Goal: Task Accomplishment & Management: Use online tool/utility

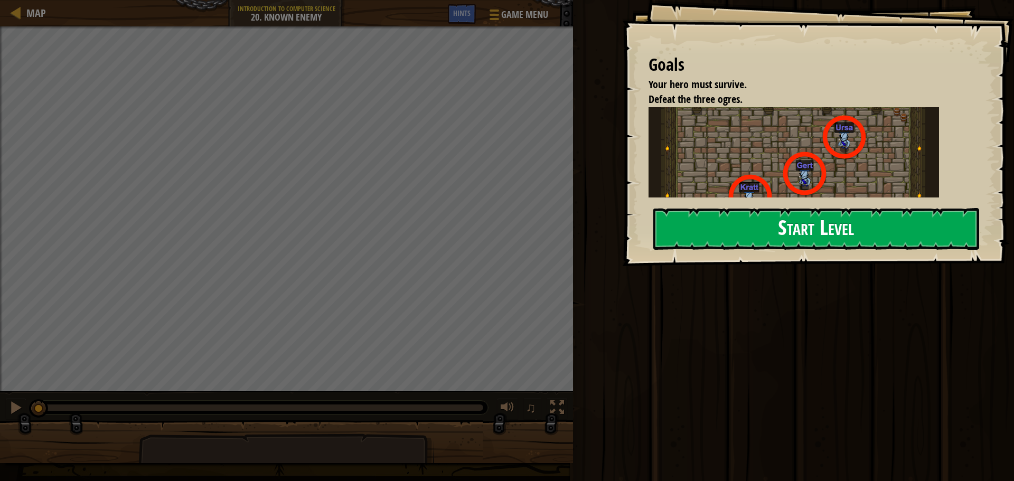
click at [708, 222] on button "Start Level" at bounding box center [816, 229] width 326 height 42
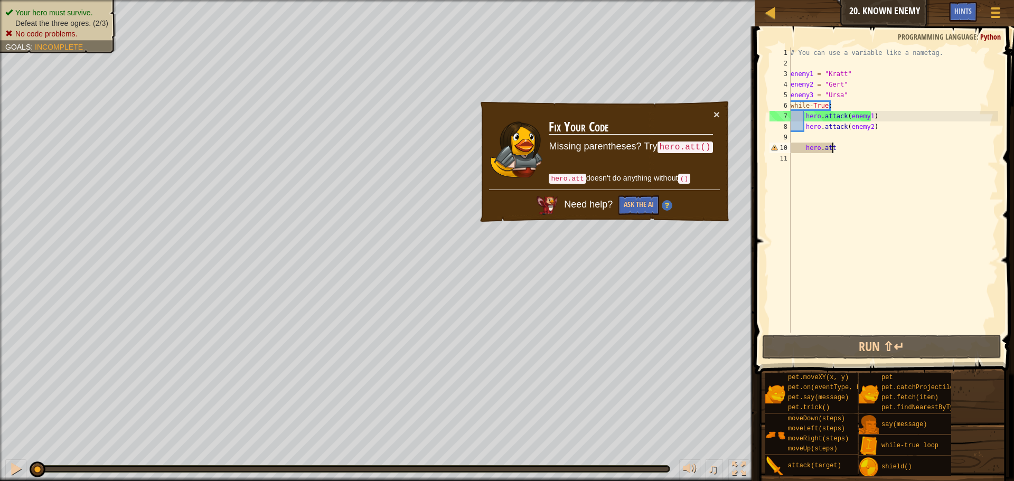
click at [847, 147] on div "# You can use a variable like a nametag. enemy1 = "[PERSON_NAME]" enemy2 = "[PE…" at bounding box center [893, 201] width 210 height 306
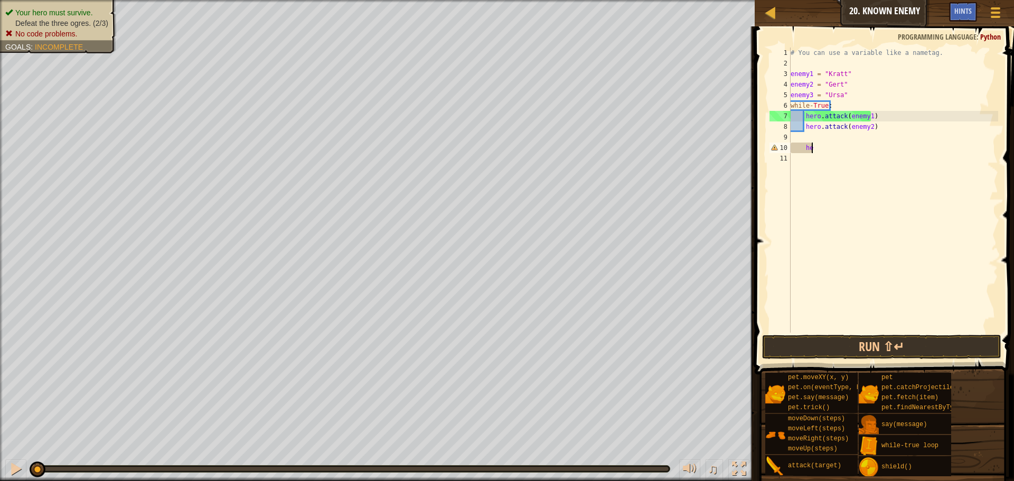
type textarea "h"
click at [794, 138] on div "# You can use a variable like a nametag. enemy1 = "[PERSON_NAME]" enemy2 = "[PE…" at bounding box center [893, 190] width 210 height 285
click at [791, 141] on div "# You can use a variable like a nametag. enemy1 = "[PERSON_NAME]" enemy2 = "[PE…" at bounding box center [893, 201] width 210 height 306
type textarea "attack(target)"
click at [851, 145] on div "# You can use a variable like a nametag. enemy1 = "[PERSON_NAME]" enemy2 = "[PE…" at bounding box center [893, 201] width 210 height 306
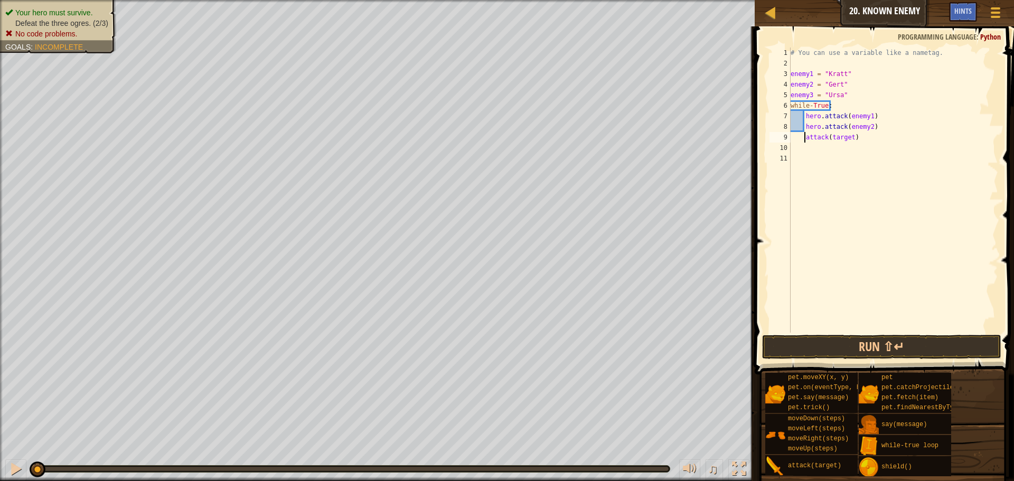
drag, startPoint x: 805, startPoint y: 137, endPoint x: 810, endPoint y: 144, distance: 9.1
click at [805, 138] on div "# You can use a variable like a nametag. enemy1 = "[PERSON_NAME]" enemy2 = "[PE…" at bounding box center [893, 201] width 210 height 306
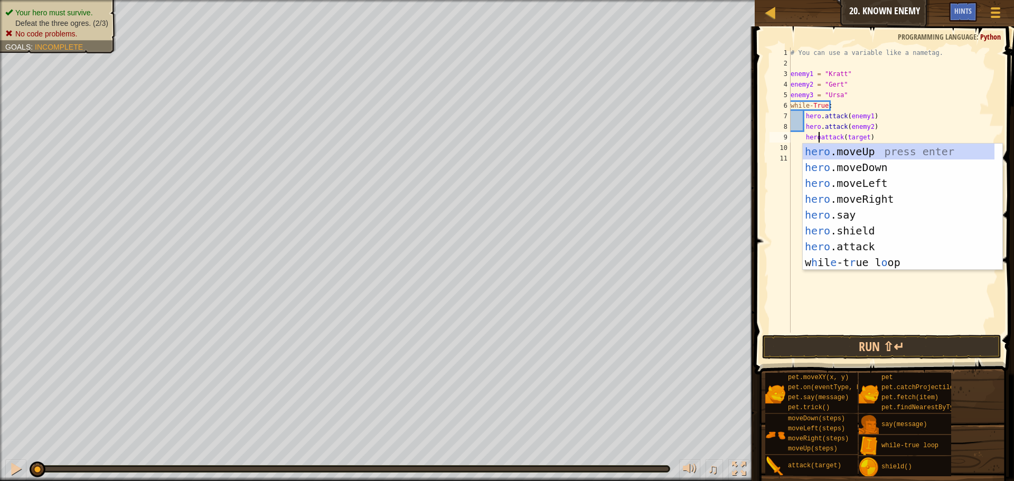
scroll to position [5, 3]
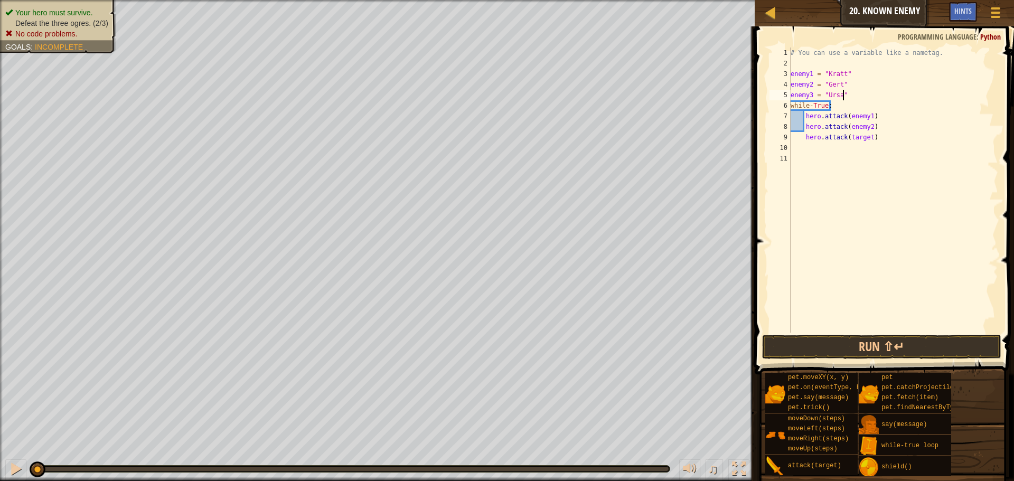
drag, startPoint x: 941, startPoint y: 92, endPoint x: 929, endPoint y: 102, distance: 15.4
click at [941, 93] on div "# You can use a variable like a nametag. enemy1 = "[PERSON_NAME]" enemy2 = "[PE…" at bounding box center [893, 201] width 210 height 306
click at [863, 138] on div "# You can use a variable like a nametag. enemy1 = "[PERSON_NAME]" enemy2 = "[PE…" at bounding box center [893, 201] width 210 height 306
type textarea "hero.attack(enemy3)"
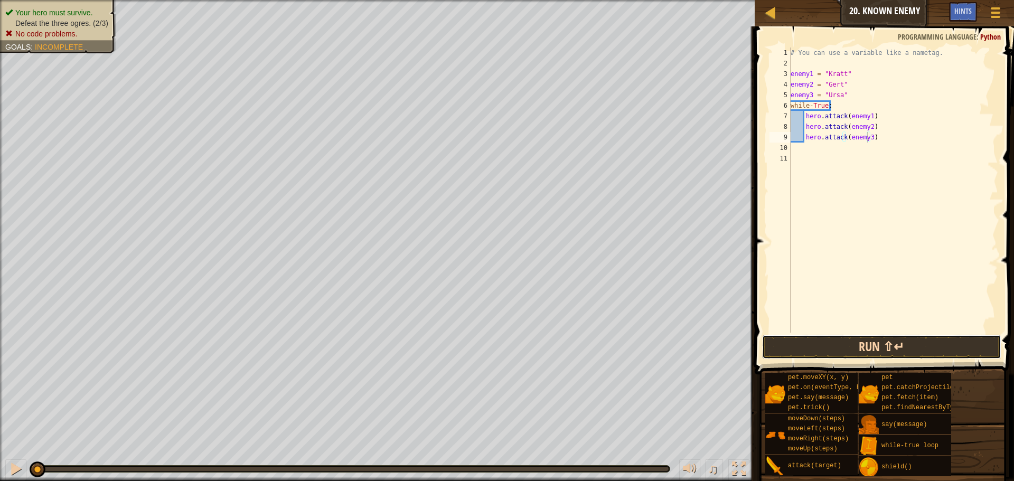
click at [908, 347] on button "Run ⇧↵" at bounding box center [881, 347] width 239 height 24
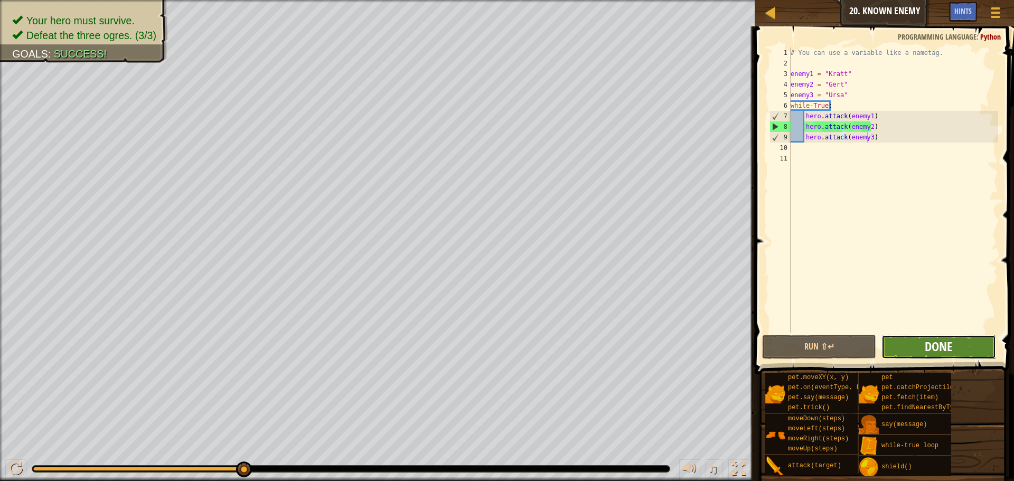
click at [949, 345] on span "Done" at bounding box center [938, 346] width 27 height 17
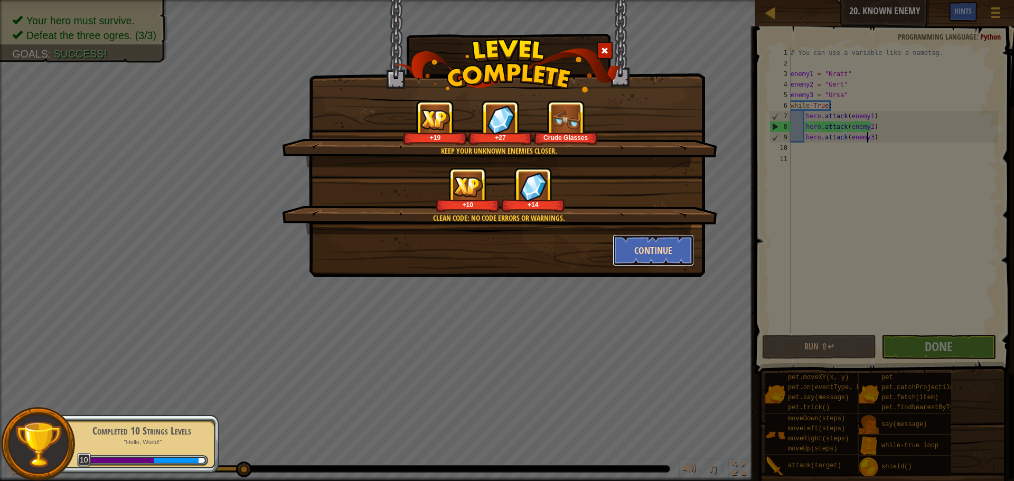
click at [635, 244] on button "Continue" at bounding box center [654, 250] width 82 height 32
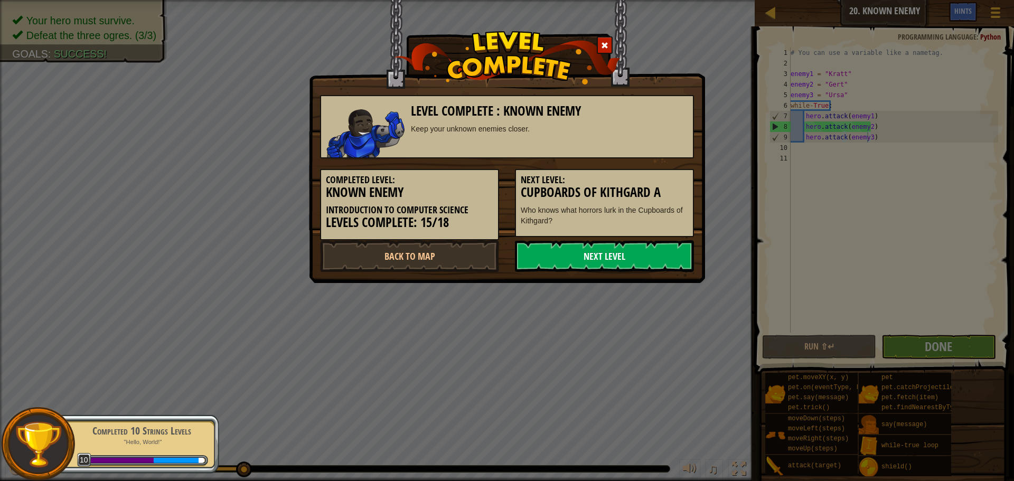
click at [619, 266] on link "Next Level" at bounding box center [604, 256] width 179 height 32
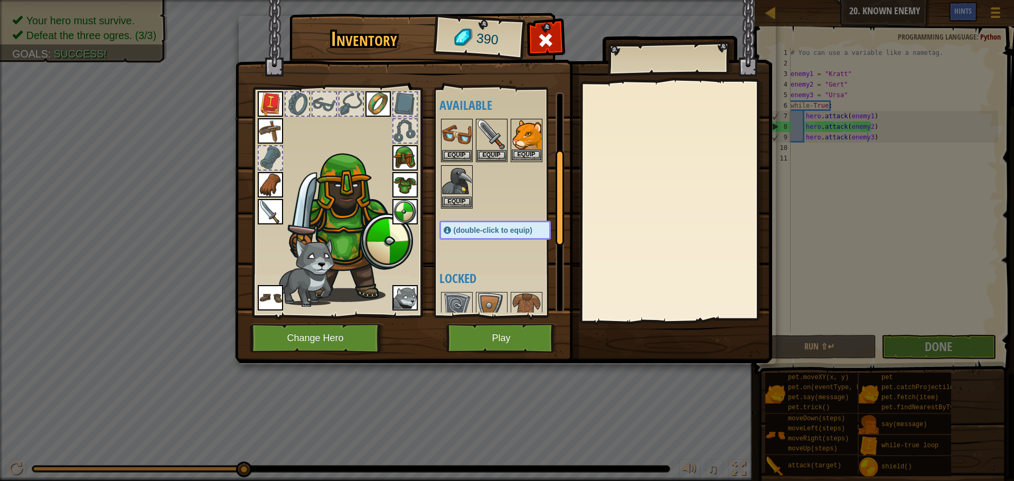
scroll to position [0, 0]
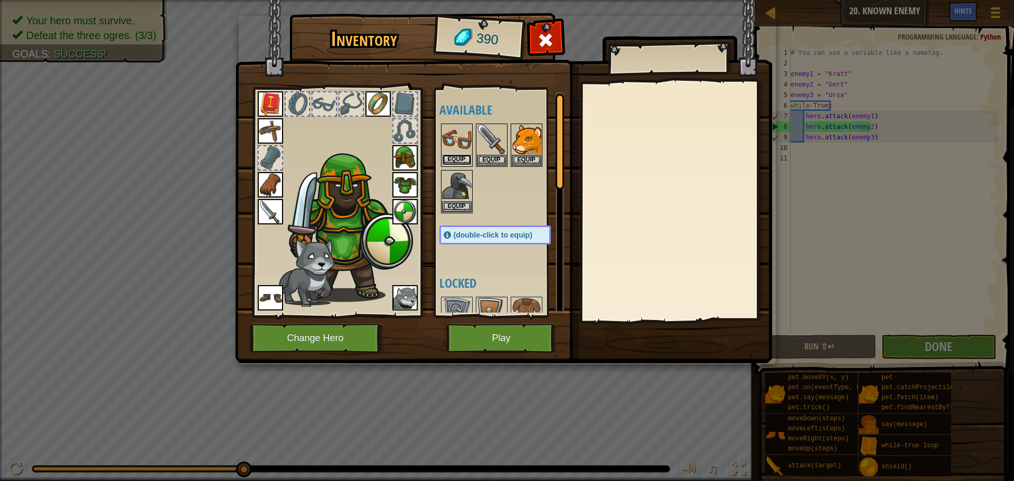
click at [450, 158] on button "Equip" at bounding box center [457, 159] width 30 height 11
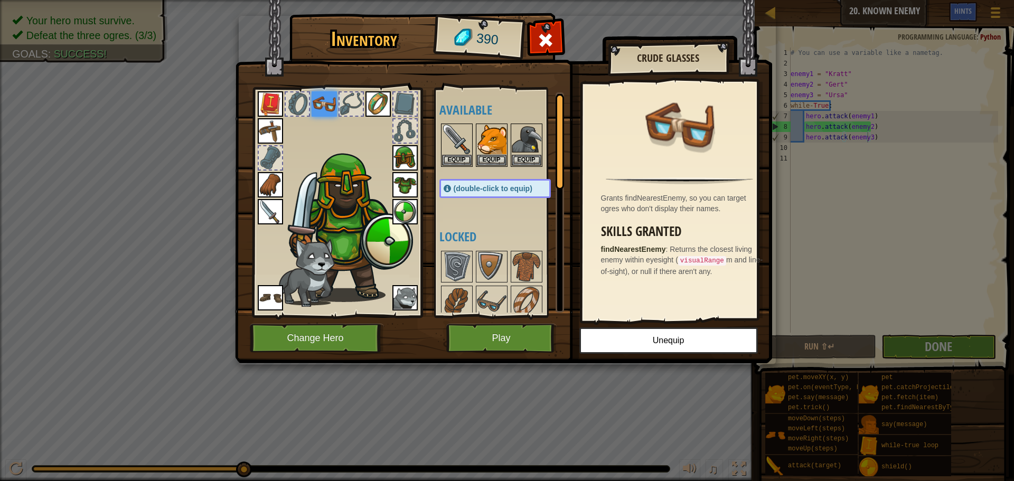
drag, startPoint x: 661, startPoint y: 249, endPoint x: 660, endPoint y: 259, distance: 10.2
click at [661, 254] on div "Skills Granted findNearestEnemy : Returns the closest living enemy within eyesi…" at bounding box center [682, 250] width 163 height 52
click at [634, 345] on button "Unequip" at bounding box center [668, 340] width 179 height 26
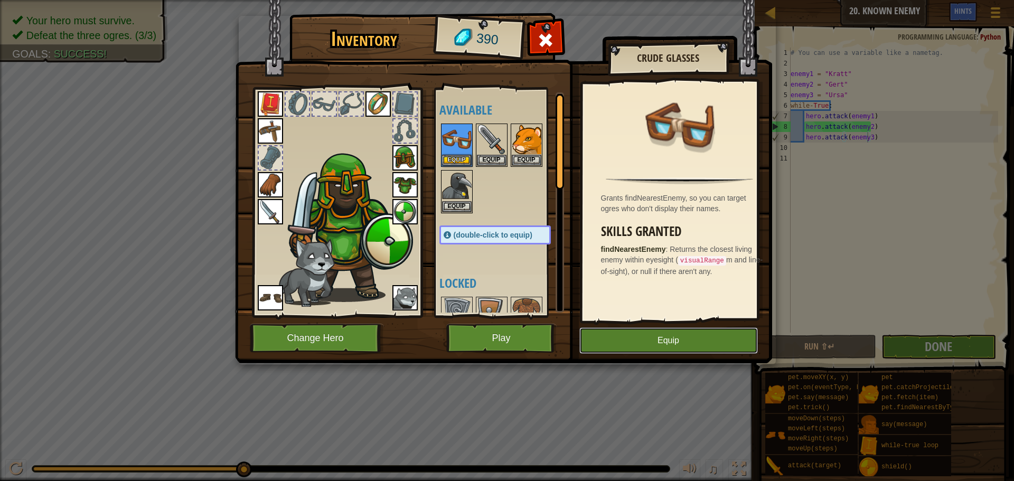
click at [628, 342] on button "Equip" at bounding box center [668, 340] width 179 height 26
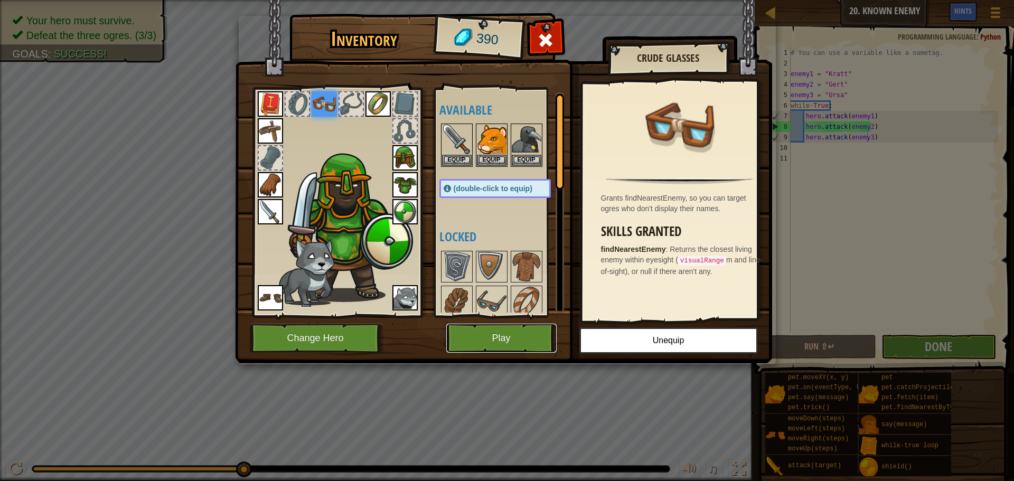
click at [503, 339] on button "Play" at bounding box center [501, 338] width 110 height 29
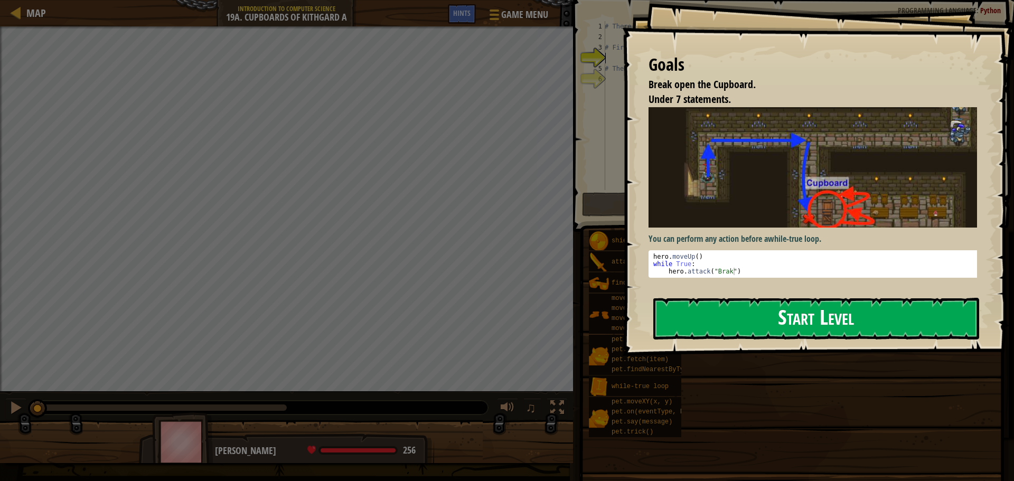
click at [744, 318] on button "Start Level" at bounding box center [816, 319] width 326 height 42
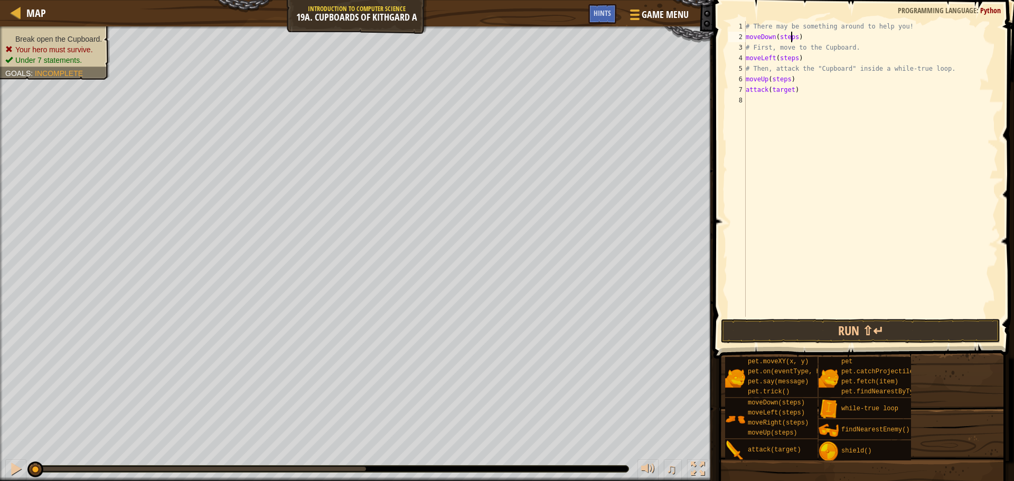
click at [792, 39] on div "# There may be something around to help you! moveDown ( steps ) # First, move t…" at bounding box center [871, 179] width 255 height 317
click at [791, 60] on div "# There may be something around to help you! moveDown ( 1 ) # First, move to th…" at bounding box center [871, 179] width 255 height 317
click at [786, 79] on div "# There may be something around to help you! moveDown ( 1 ) # First, move to th…" at bounding box center [871, 179] width 255 height 317
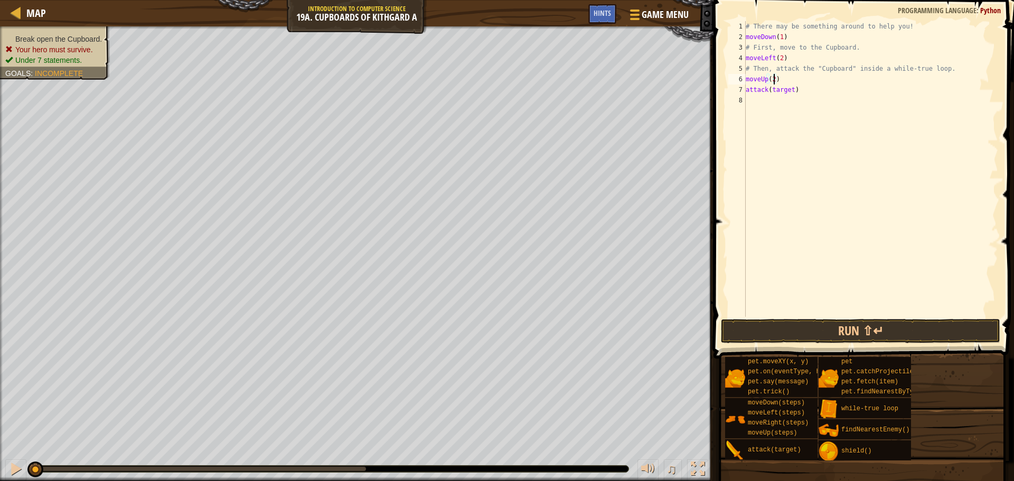
click at [747, 38] on div "# There may be something around to help you! moveDown ( 1 ) # First, move to th…" at bounding box center [871, 179] width 255 height 317
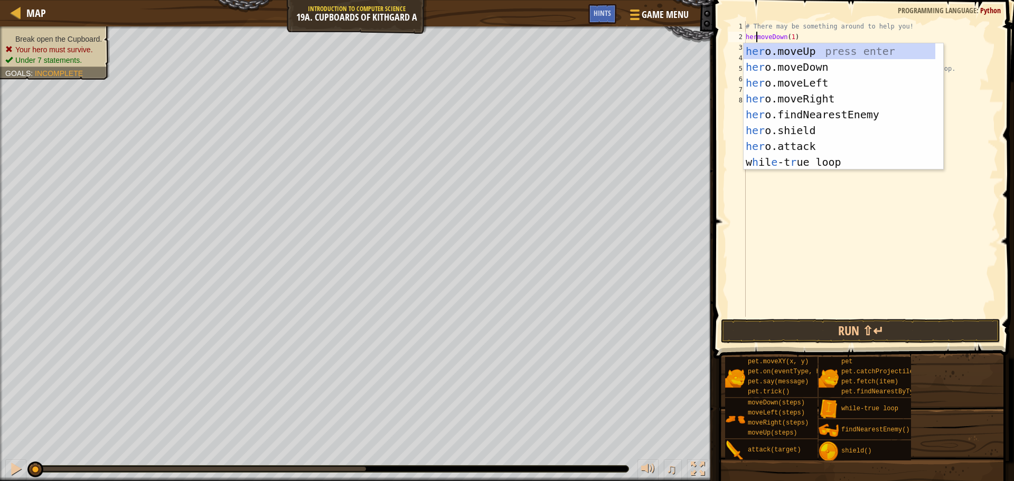
scroll to position [5, 1]
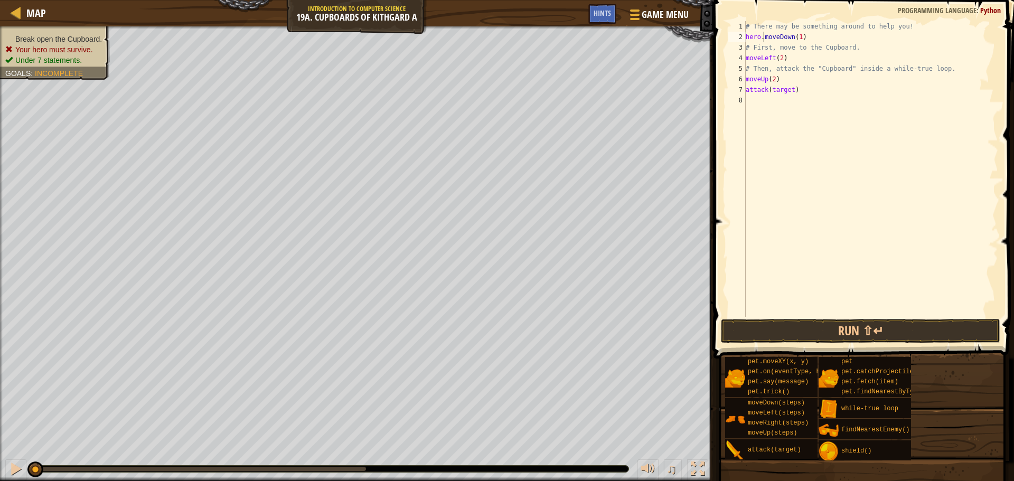
click at [965, 394] on div "pet.moveXY(x, y) pet.on(eventType, handler) pet.say(message) pet.trick() moveDo…" at bounding box center [866, 408] width 282 height 105
click at [788, 90] on div "# There may be something around to help you! hero . moveDown ( 1 ) # First, mov…" at bounding box center [871, 179] width 255 height 317
click at [771, 90] on div "# There may be something around to help you! hero . moveDown ( 1 ) # First, mov…" at bounding box center [871, 179] width 255 height 317
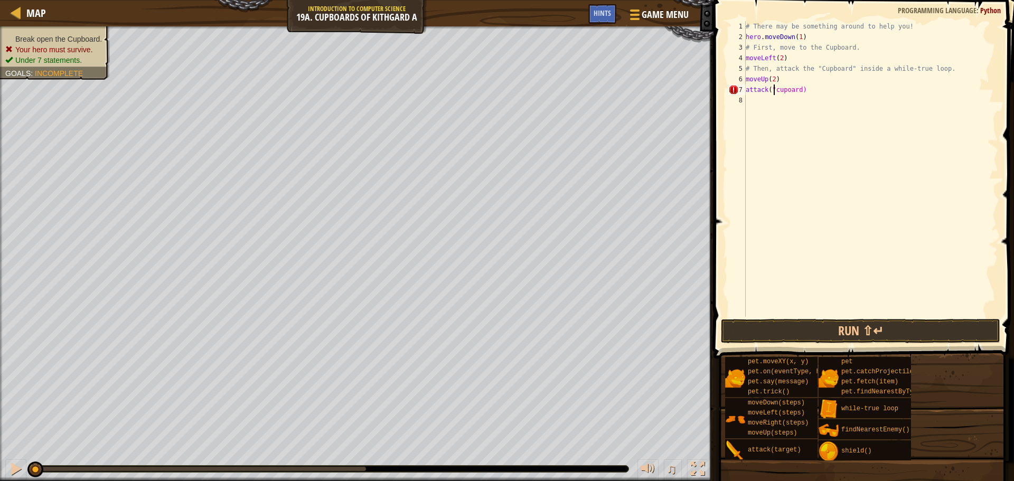
drag, startPoint x: 796, startPoint y: 91, endPoint x: 798, endPoint y: 109, distance: 18.1
click at [796, 98] on div "# There may be something around to help you! hero . moveDown ( 1 ) # First, mov…" at bounding box center [871, 179] width 255 height 317
click at [796, 93] on div "# There may be something around to help you! hero . moveDown ( 1 ) # First, mov…" at bounding box center [871, 169] width 255 height 296
click at [779, 88] on div "# There may be something around to help you! hero . moveDown ( 1 ) # First, mov…" at bounding box center [871, 179] width 255 height 317
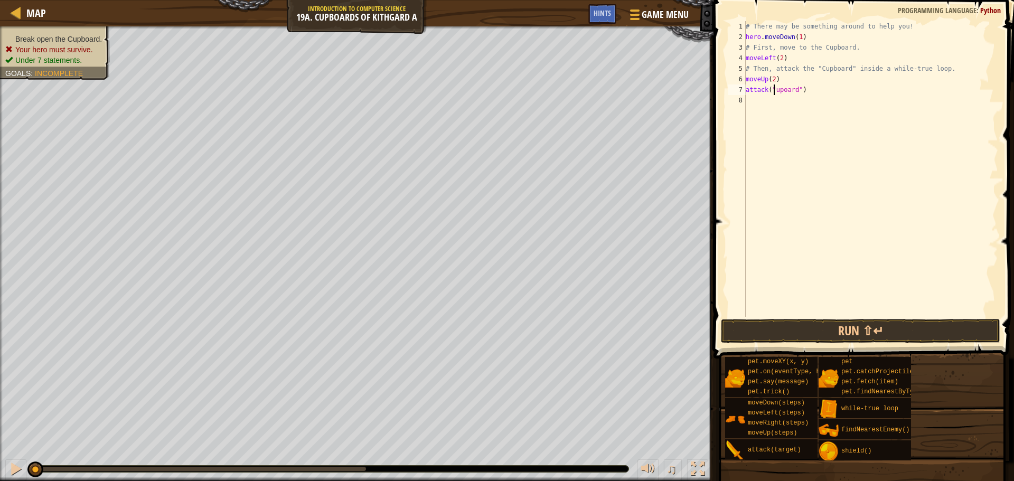
scroll to position [5, 2]
click at [746, 78] on div "# There may be something around to help you! hero . moveDown ( 1 ) # First, mov…" at bounding box center [871, 179] width 255 height 317
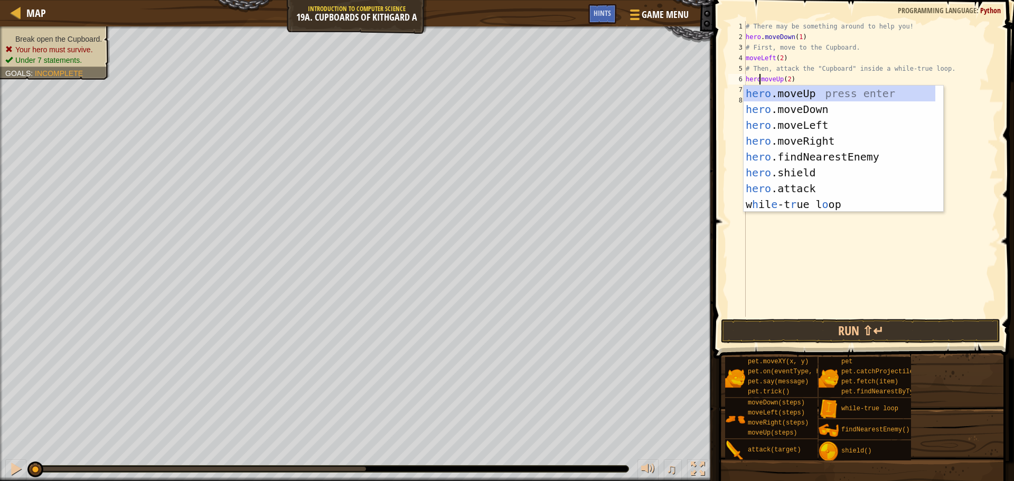
scroll to position [5, 1]
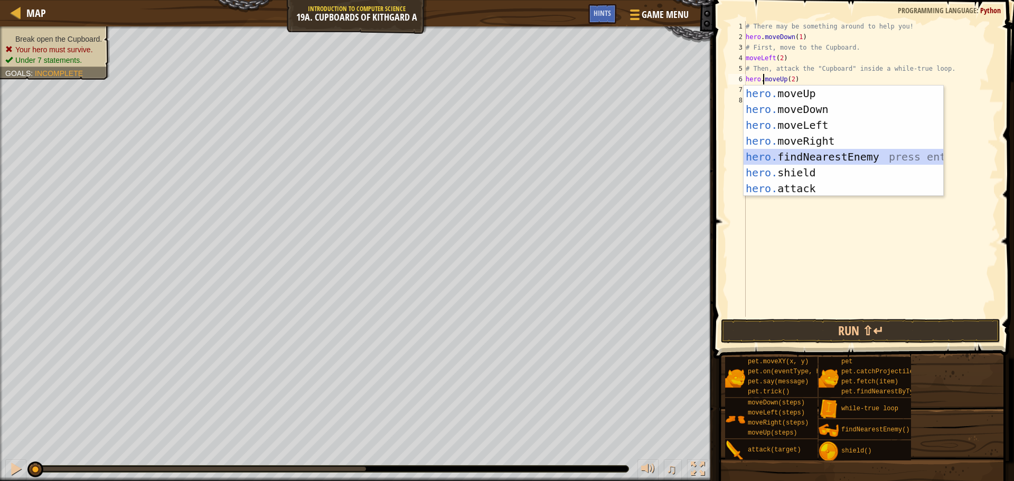
click at [745, 55] on div "4" at bounding box center [736, 58] width 17 height 11
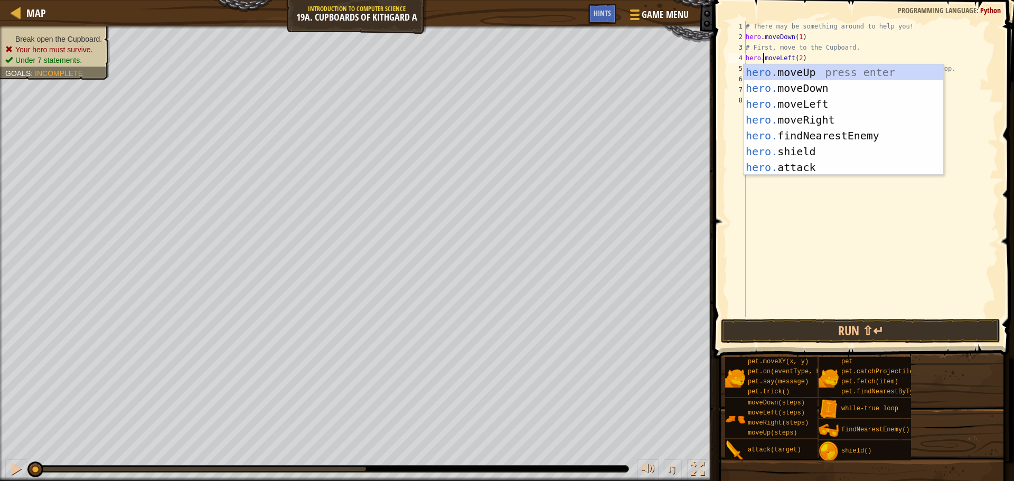
drag, startPoint x: 962, startPoint y: 388, endPoint x: 935, endPoint y: 346, distance: 49.9
click at [956, 375] on div "pet.moveXY(x, y) pet.on(eventType, handler) pet.say(message) pet.trick() moveDo…" at bounding box center [866, 408] width 282 height 105
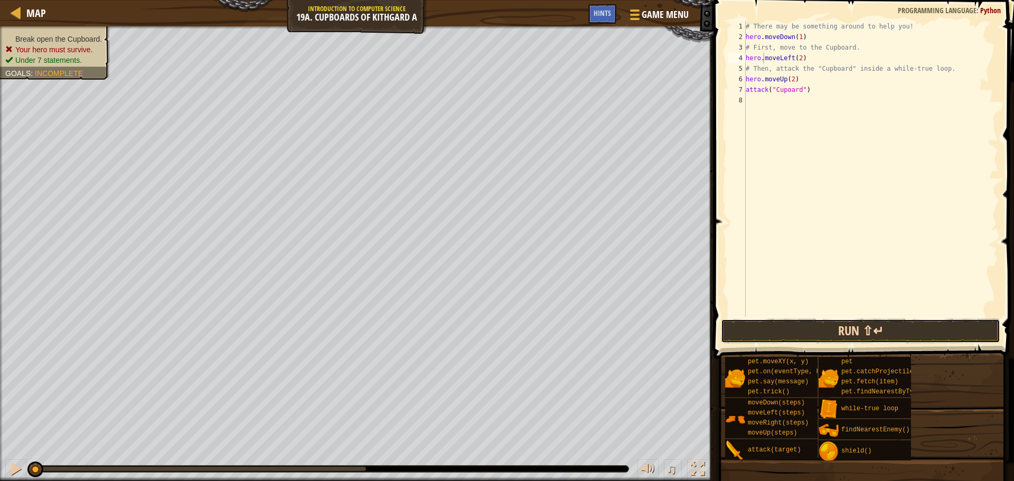
click at [900, 330] on button "Run ⇧↵" at bounding box center [860, 331] width 279 height 24
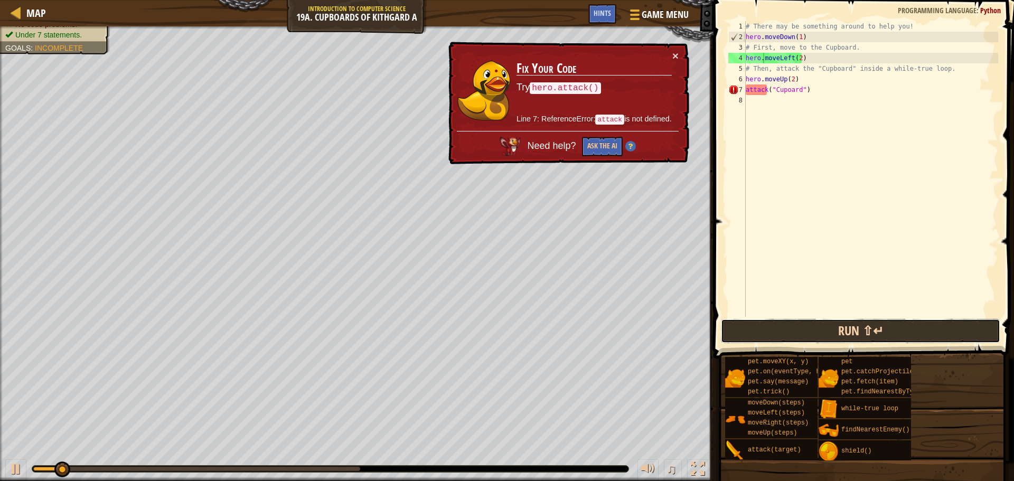
click at [859, 324] on button "Run ⇧↵" at bounding box center [860, 331] width 279 height 24
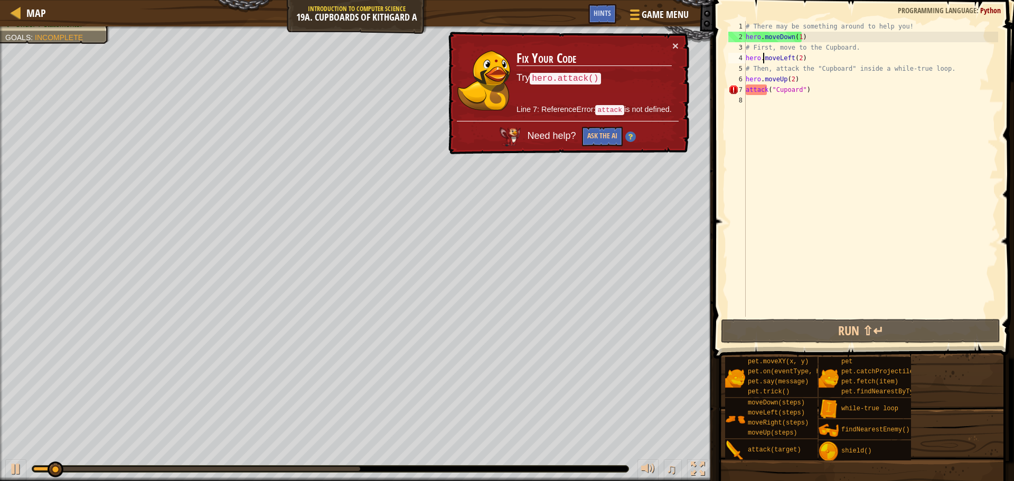
click at [747, 90] on div "# There may be something around to help you! hero . moveDown ( 1 ) # First, mov…" at bounding box center [871, 179] width 255 height 317
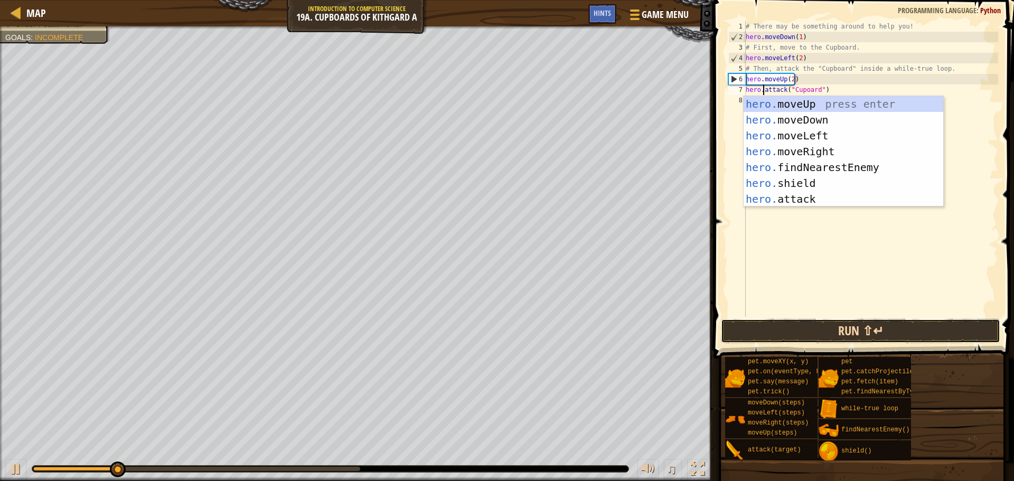
click at [883, 331] on button "Run ⇧↵" at bounding box center [860, 331] width 279 height 24
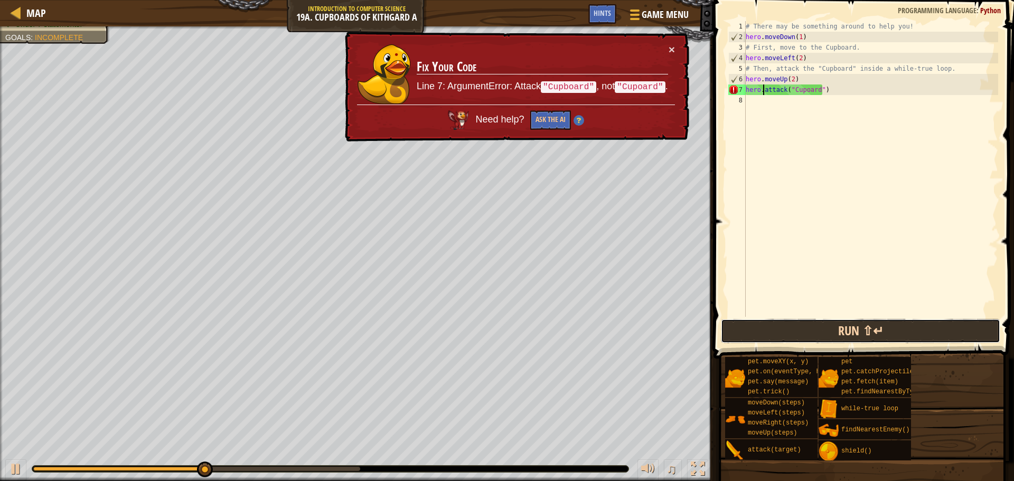
click at [861, 337] on button "Run ⇧↵" at bounding box center [860, 331] width 279 height 24
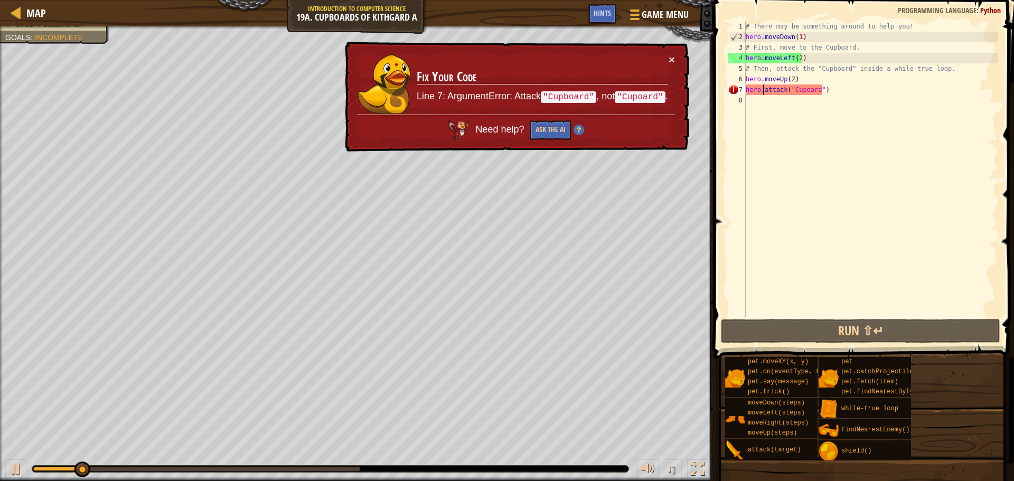
click at [800, 92] on div "# There may be something around to help you! hero . moveDown ( 1 ) # First, mov…" at bounding box center [871, 179] width 255 height 317
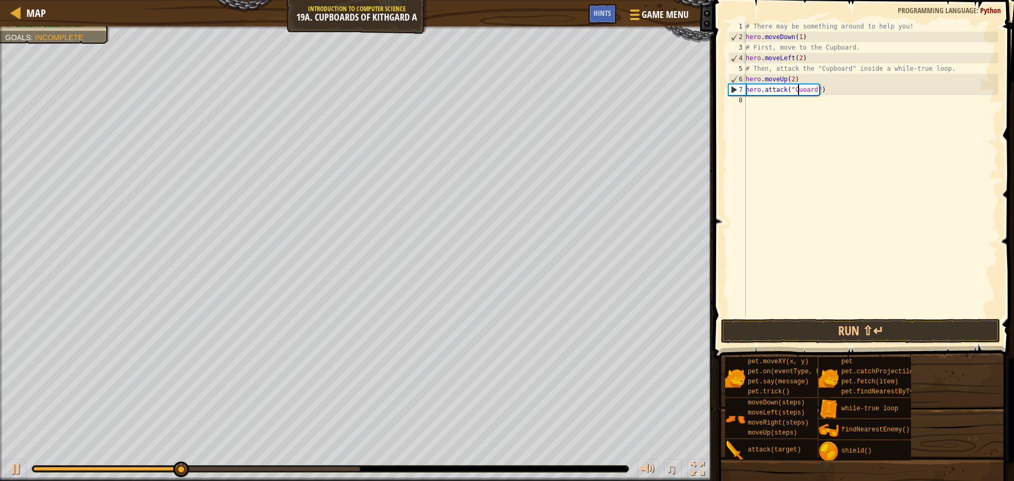
scroll to position [5, 4]
click at [885, 326] on button "Run ⇧↵" at bounding box center [860, 331] width 279 height 24
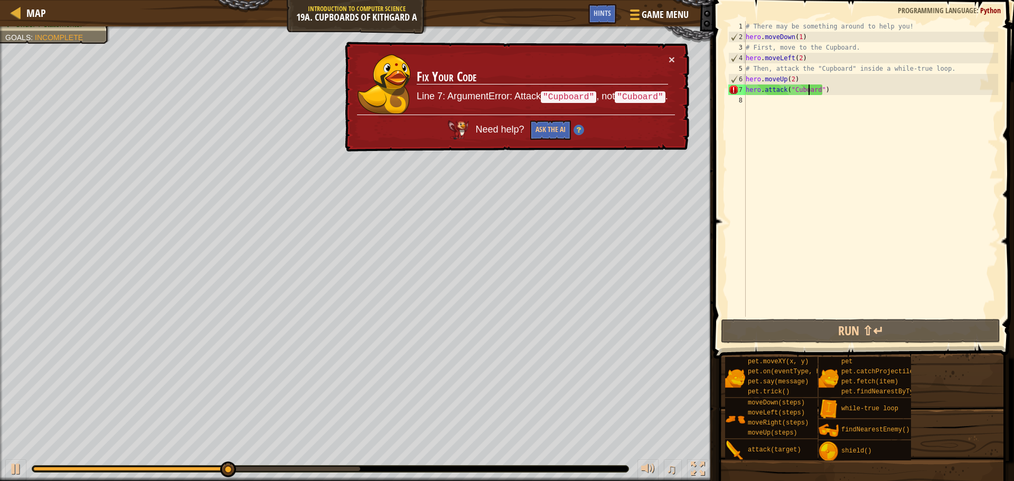
click at [809, 90] on div "# There may be something around to help you! hero . moveDown ( 1 ) # First, mov…" at bounding box center [871, 179] width 255 height 317
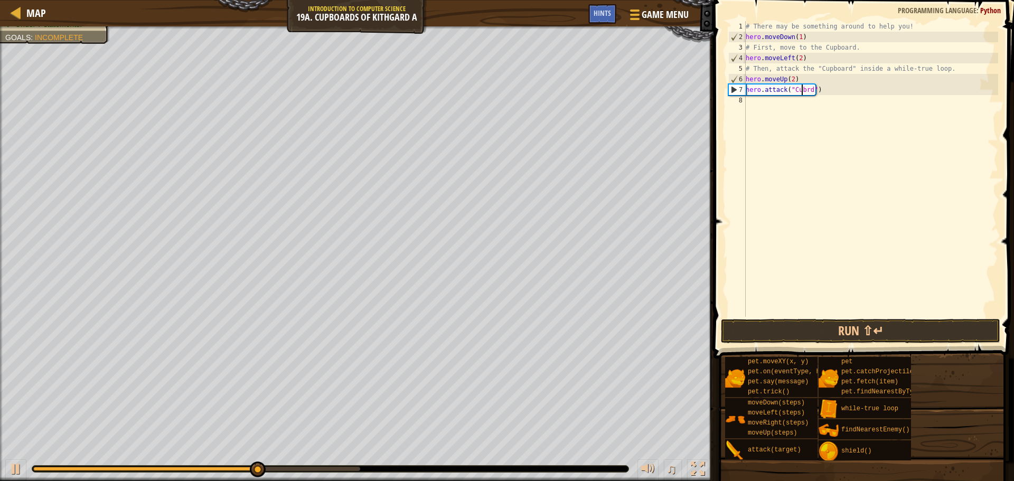
scroll to position [5, 5]
click at [840, 324] on button "Run ⇧↵" at bounding box center [860, 331] width 279 height 24
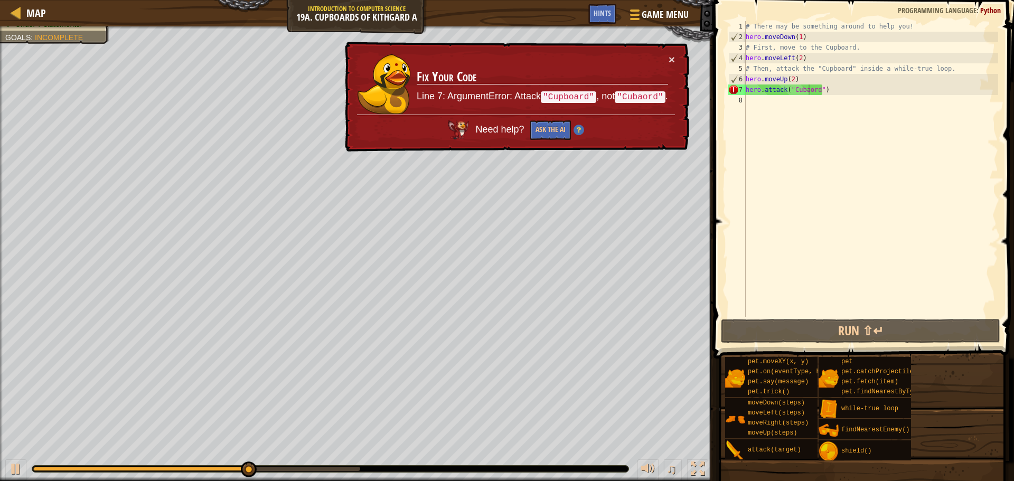
click at [924, 365] on div "pet.moveXY(x, y) pet.on(eventType, handler) pet.say(message) pet.trick() moveDo…" at bounding box center [866, 408] width 282 height 105
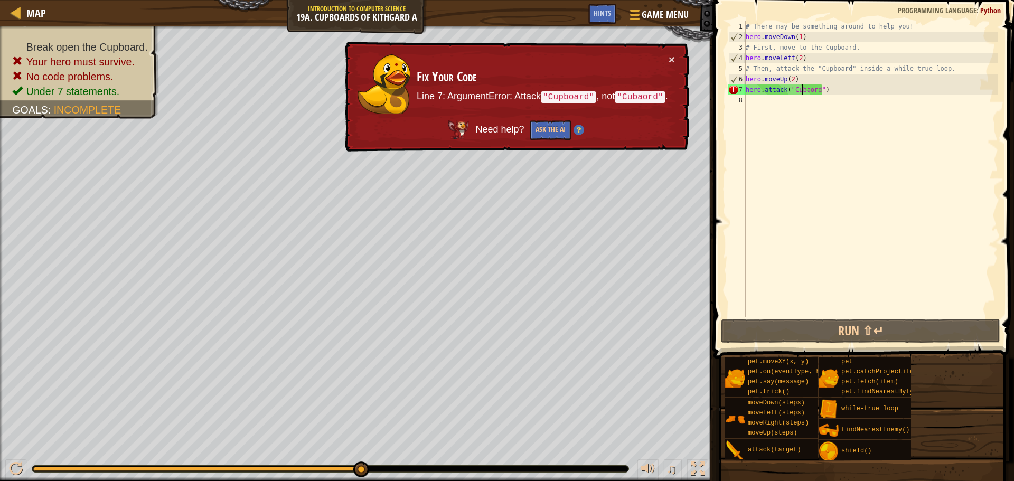
click at [802, 91] on div "# There may be something around to help you! hero . moveDown ( 1 ) # First, mov…" at bounding box center [871, 179] width 255 height 317
click at [797, 90] on div "# There may be something around to help you! hero . moveDown ( 1 ) # First, mov…" at bounding box center [871, 179] width 255 height 317
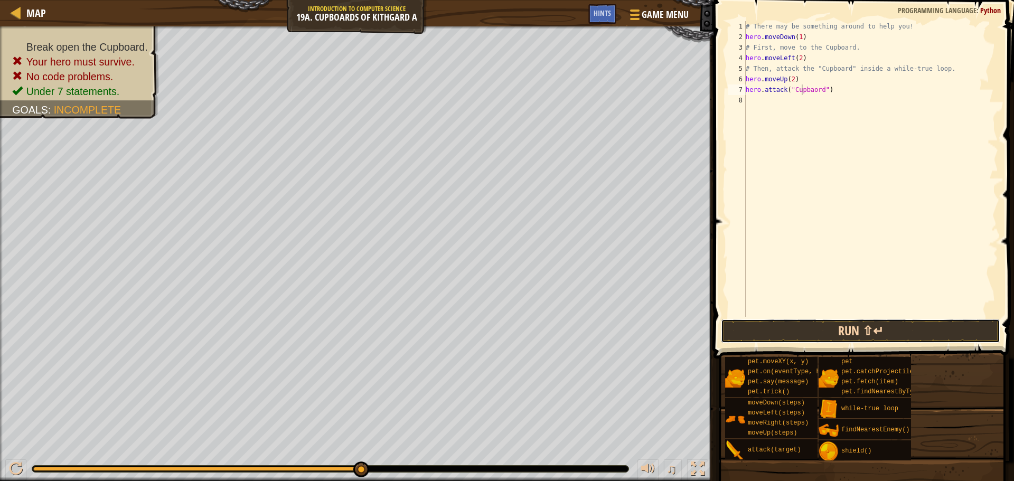
click at [922, 331] on button "Run ⇧↵" at bounding box center [860, 331] width 279 height 24
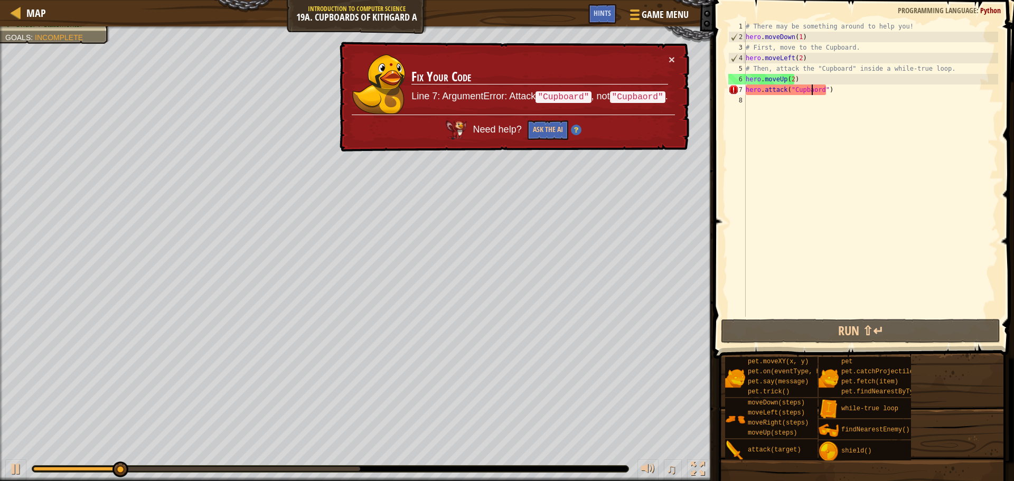
click at [810, 90] on div "# There may be something around to help you! hero . moveDown ( 1 ) # First, mov…" at bounding box center [871, 179] width 255 height 317
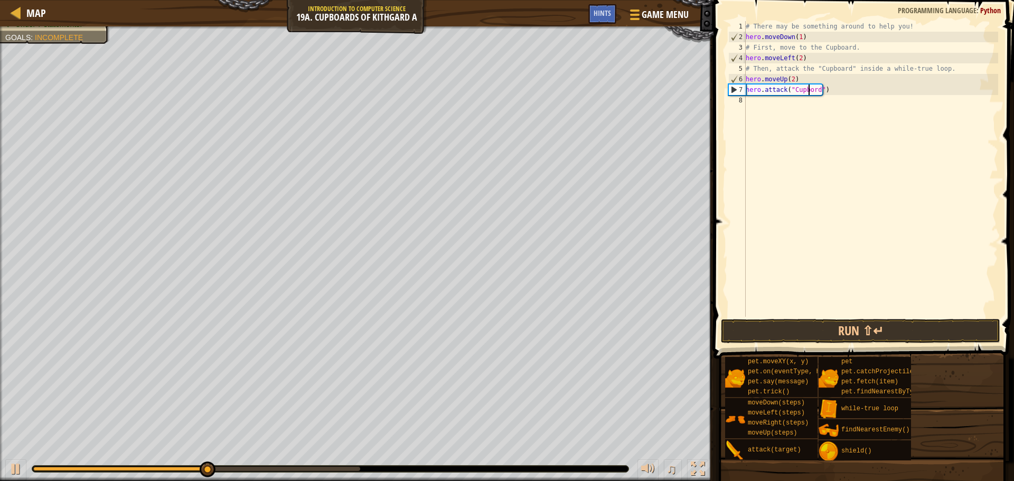
scroll to position [5, 5]
type textarea "hero.attack("Cupboard")"
click at [889, 337] on button "Run ⇧↵" at bounding box center [860, 331] width 279 height 24
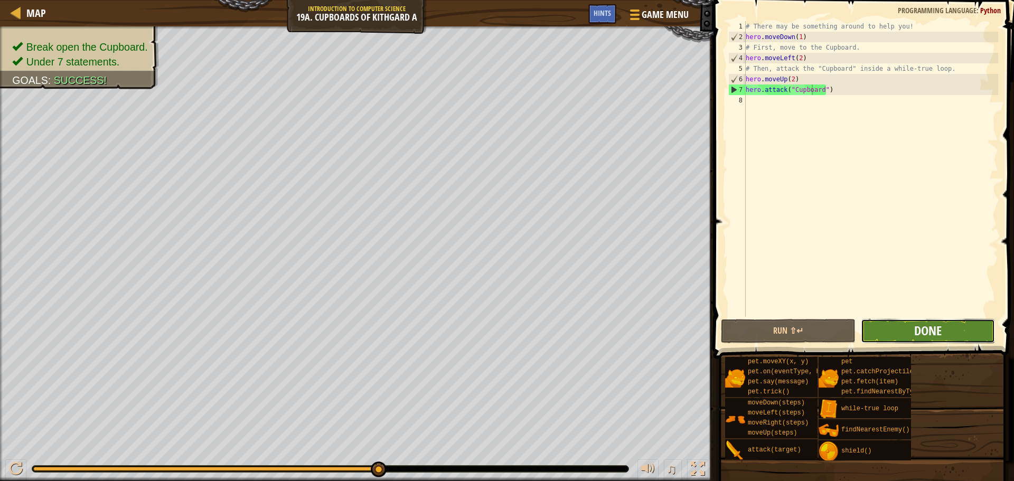
click at [935, 331] on span "Done" at bounding box center [927, 330] width 27 height 17
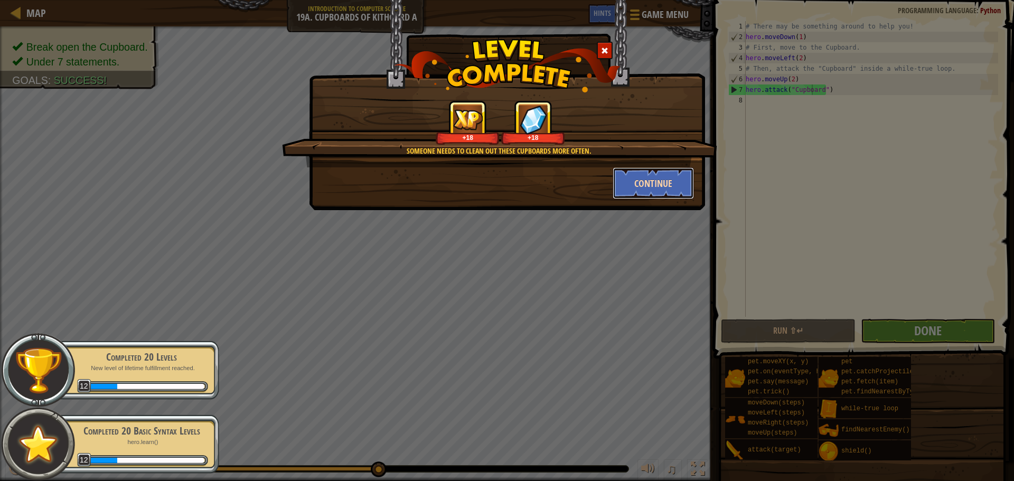
click at [623, 178] on button "Continue" at bounding box center [654, 183] width 82 height 32
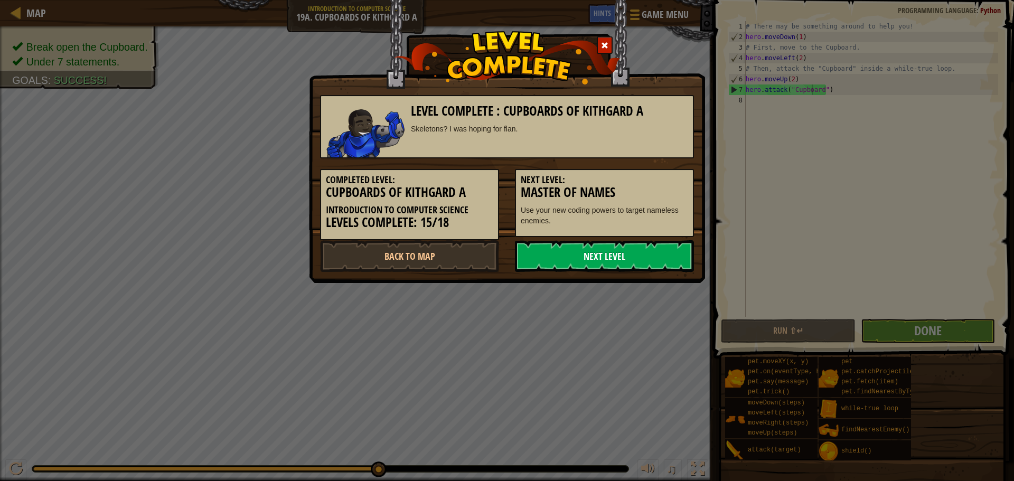
click at [561, 256] on link "Next Level" at bounding box center [604, 256] width 179 height 32
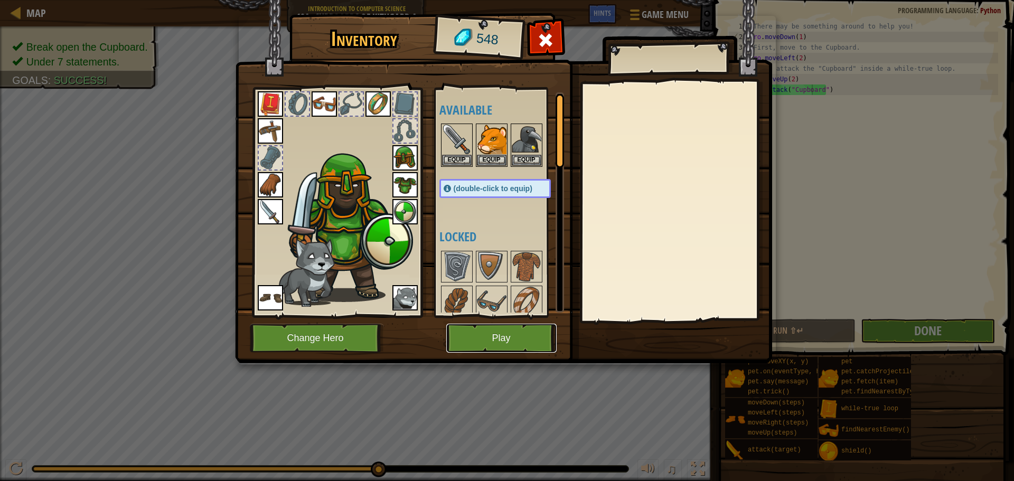
click at [492, 336] on button "Play" at bounding box center [501, 338] width 110 height 29
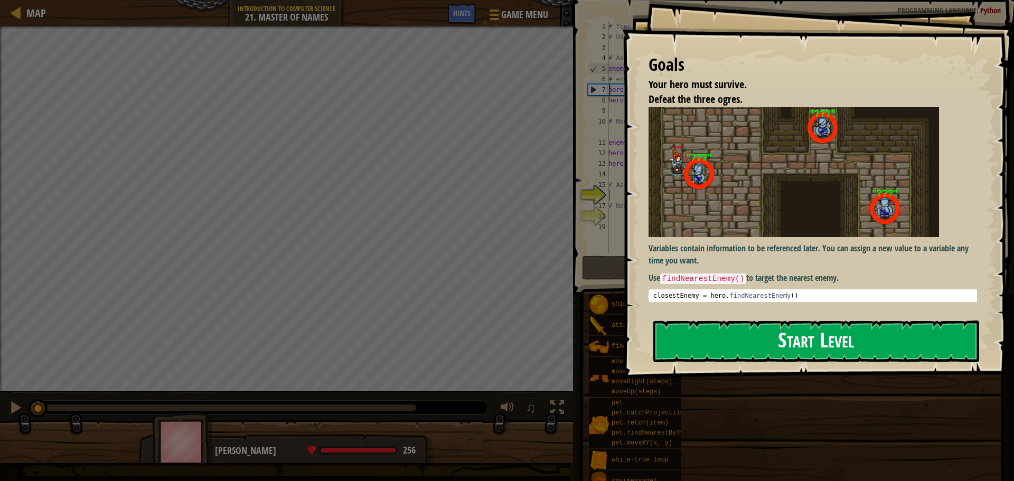
click at [802, 343] on button "Start Level" at bounding box center [816, 342] width 326 height 42
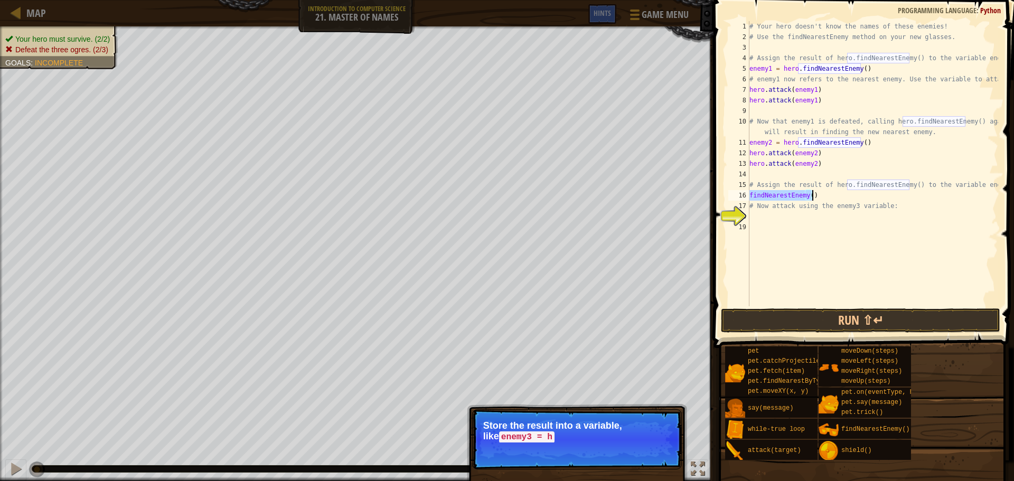
click at [808, 194] on div "# Your hero doesn't know the names of these enemies! # Use the findNearestEnemy…" at bounding box center [872, 163] width 251 height 285
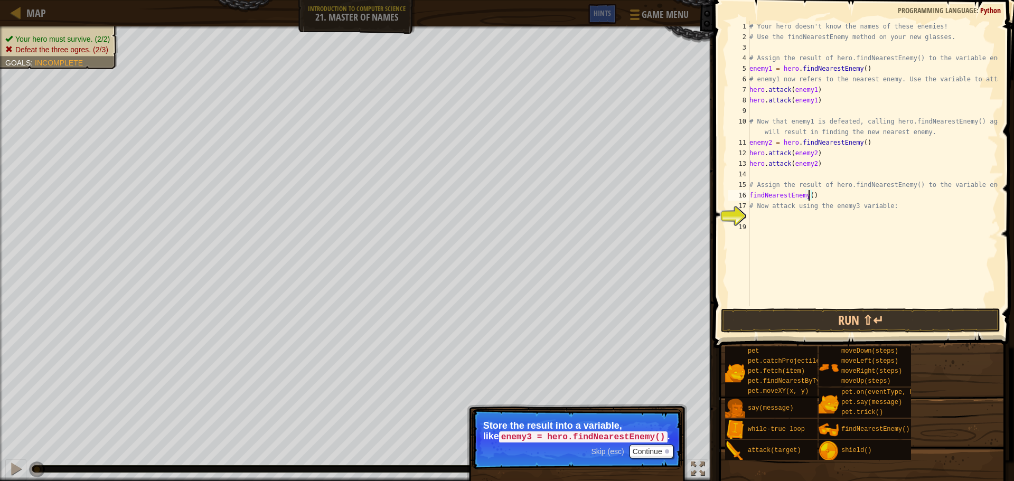
click at [750, 194] on div "# Your hero doesn't know the names of these enemies! # Use the findNearestEnemy…" at bounding box center [872, 174] width 251 height 306
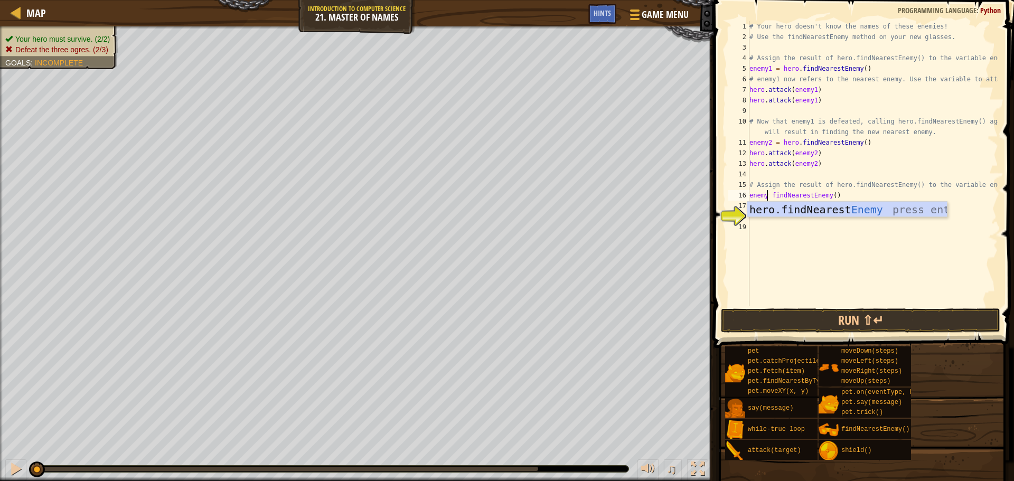
scroll to position [5, 2]
click at [773, 195] on div "# Your hero doesn't know the names of these enemies! # Use the findNearestEnemy…" at bounding box center [872, 174] width 251 height 306
type textarea "enemy3 = findNearestEnemy()"
click at [791, 237] on div "# Your hero doesn't know the names of these enemies! # Use the findNearestEnemy…" at bounding box center [872, 174] width 251 height 306
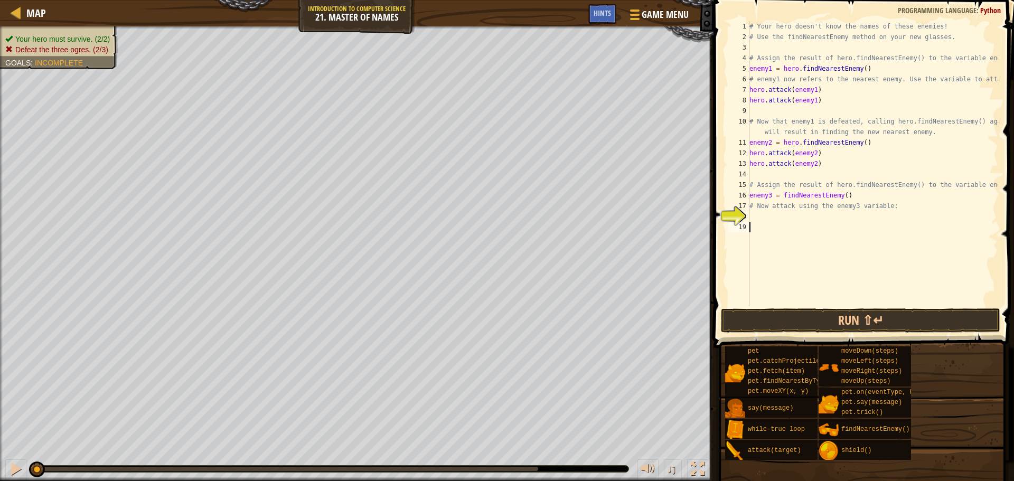
scroll to position [5, 0]
click at [782, 198] on div "# Your hero doesn't know the names of these enemies! # Use the findNearestEnemy…" at bounding box center [872, 174] width 251 height 306
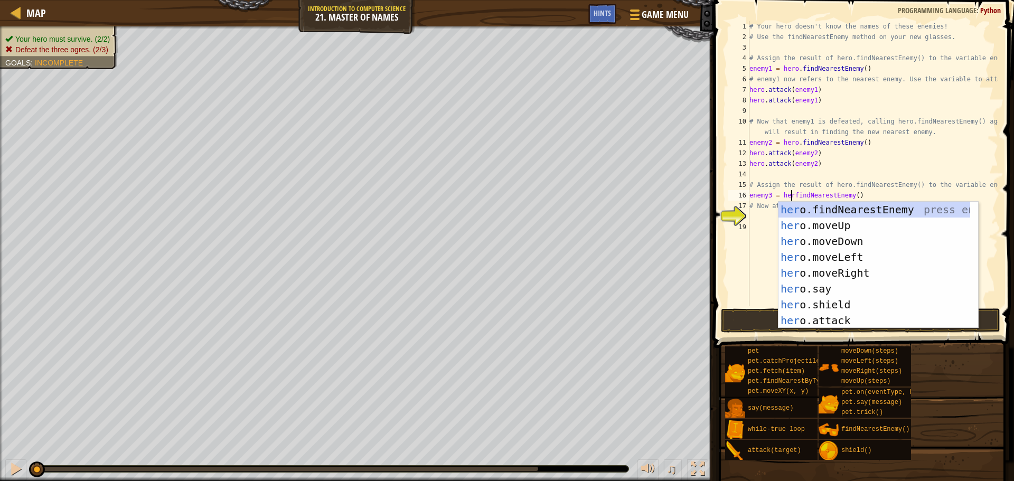
scroll to position [5, 4]
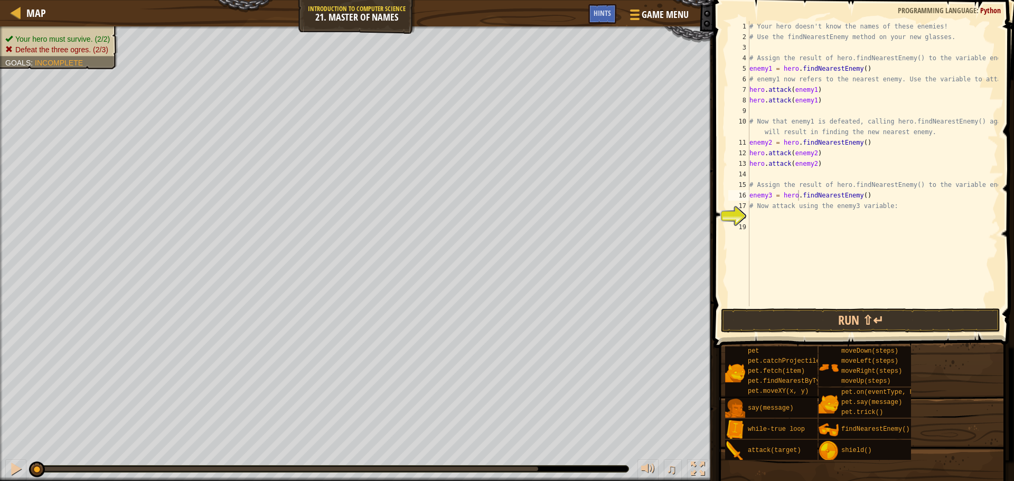
click at [941, 389] on div "pet pet.catchProjectile(arrow) pet.fetch(item) pet.findNearestByType(type) pet.…" at bounding box center [866, 403] width 282 height 115
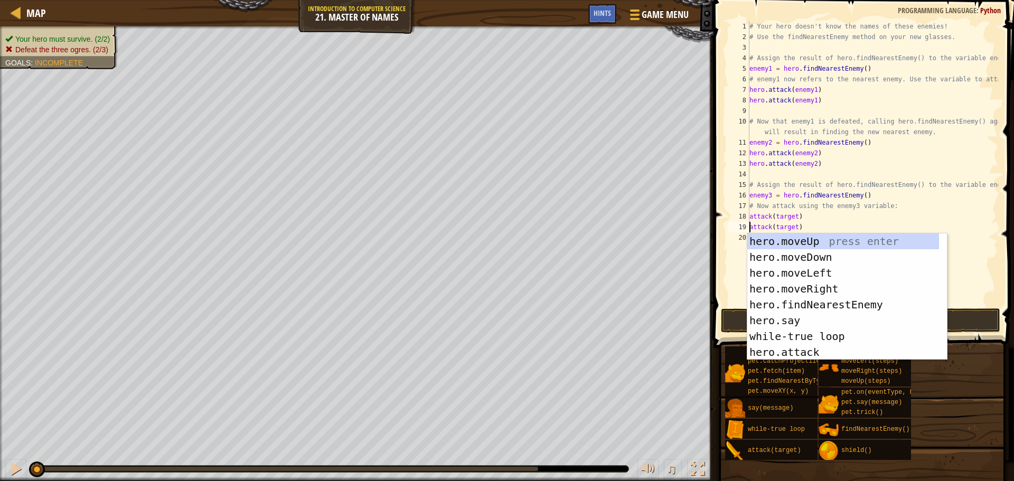
click at [794, 216] on div "# Your hero doesn't know the names of these enemies! # Use the findNearestEnemy…" at bounding box center [872, 174] width 251 height 306
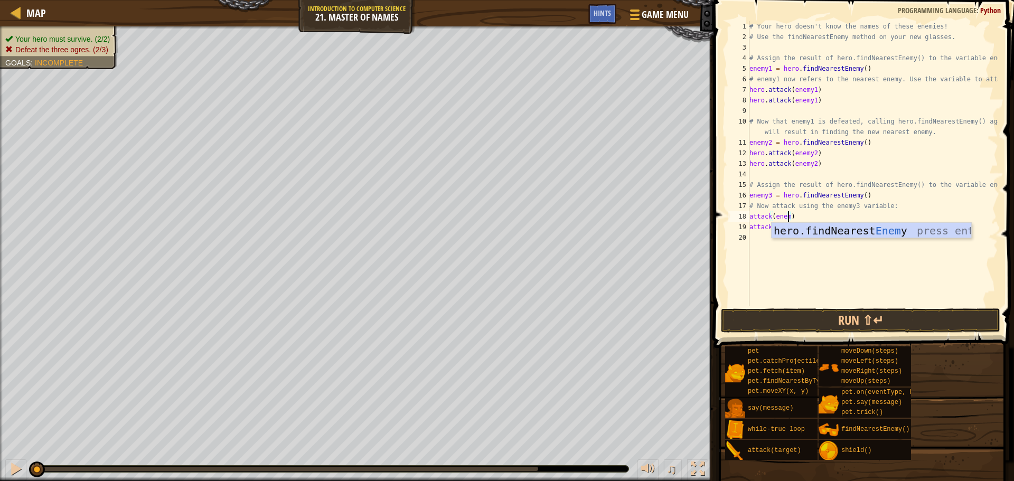
scroll to position [5, 3]
click at [792, 228] on div "# Your hero doesn't know the names of these enemies! # Use the findNearestEnemy…" at bounding box center [872, 174] width 251 height 306
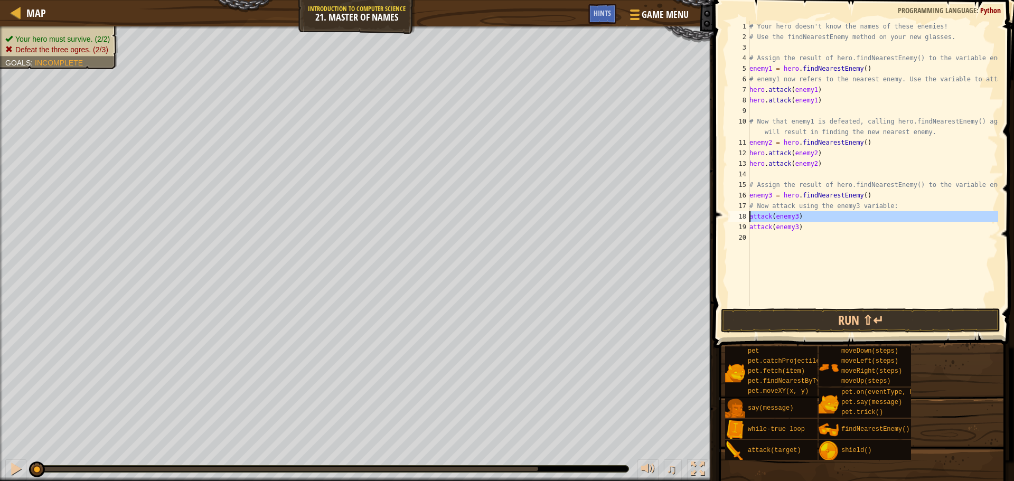
click at [750, 218] on div "attack(enemy3) 1 2 3 4 5 6 7 8 9 10 11 12 13 14 15 16 17 18 19 20 # Your hero d…" at bounding box center [862, 163] width 272 height 285
type textarea "attack(enemy3) attack(enemy3)"
click at [868, 246] on div "# Your hero doesn't know the names of these enemies! # Use the findNearestEnemy…" at bounding box center [872, 174] width 251 height 306
click at [750, 216] on div "# Your hero doesn't know the names of these enemies! # Use the findNearestEnemy…" at bounding box center [872, 174] width 251 height 306
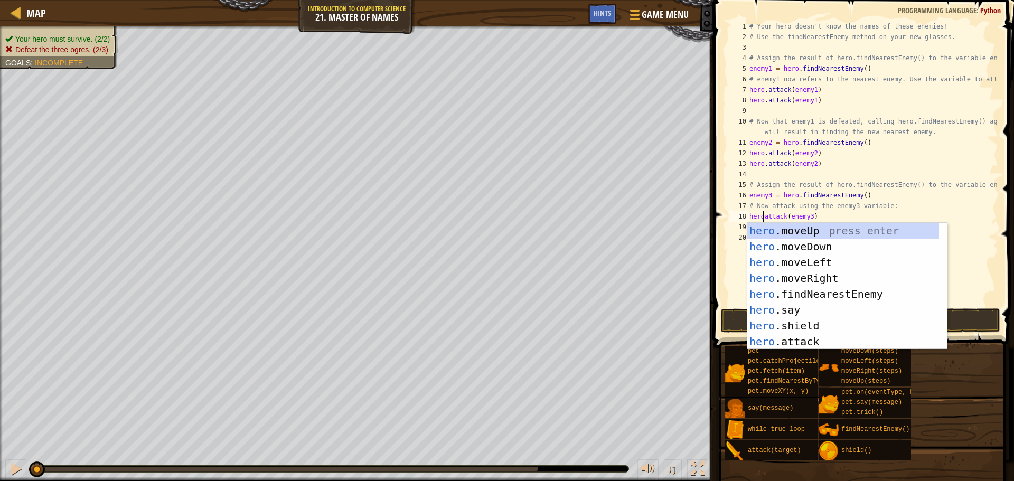
scroll to position [5, 1]
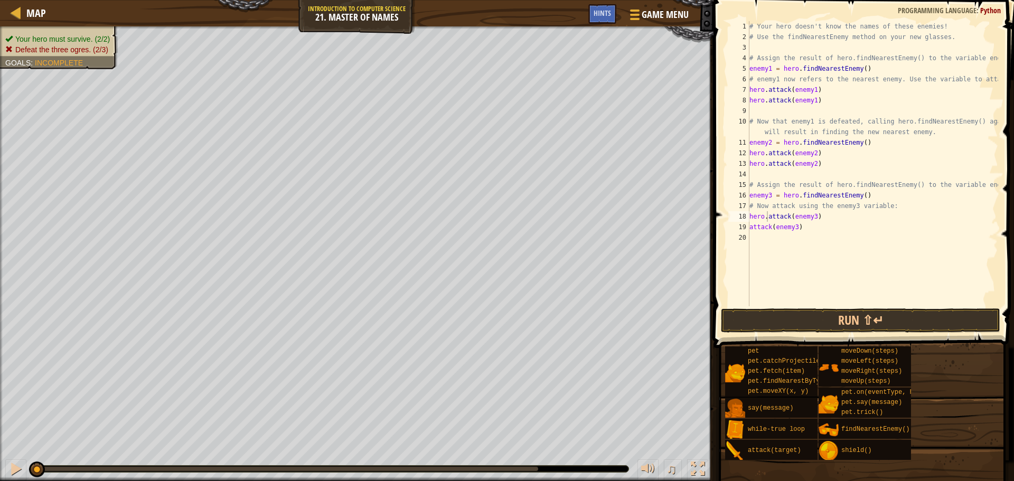
click at [715, 259] on span at bounding box center [864, 158] width 309 height 379
click at [750, 229] on div "# Your hero doesn't know the names of these enemies! # Use the findNearestEnemy…" at bounding box center [872, 174] width 251 height 306
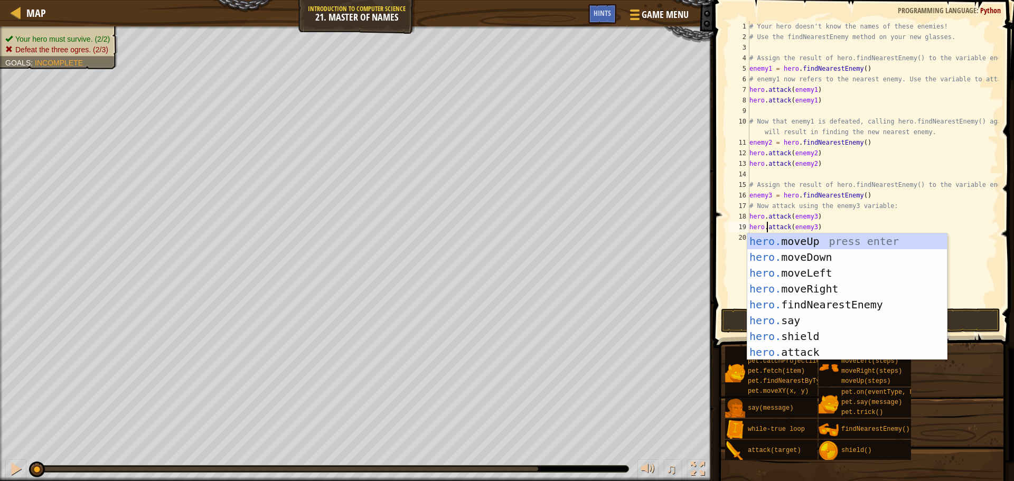
type textarea "hero.attack(enemy3)"
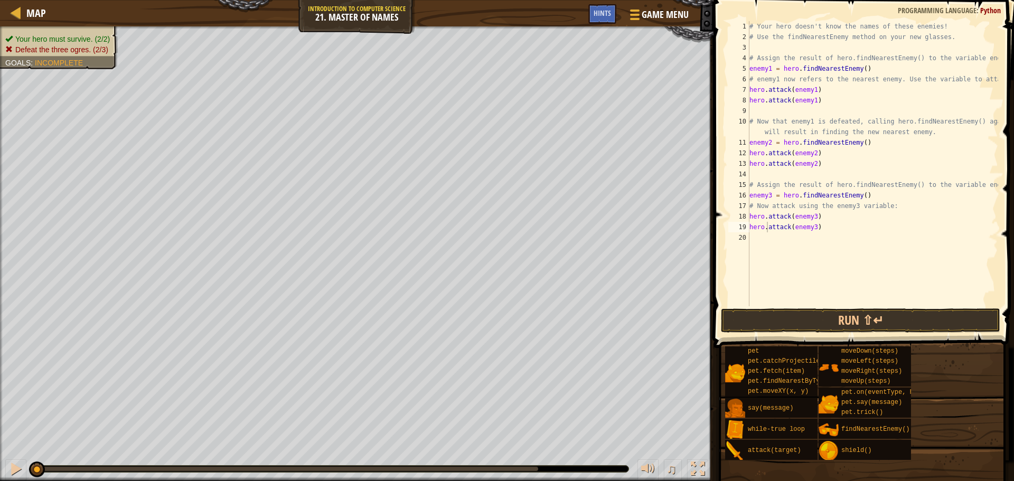
click at [953, 425] on div "pet pet.catchProjectile(arrow) pet.fetch(item) pet.findNearestByType(type) pet.…" at bounding box center [866, 403] width 282 height 115
click at [870, 314] on button "Run ⇧↵" at bounding box center [860, 320] width 279 height 24
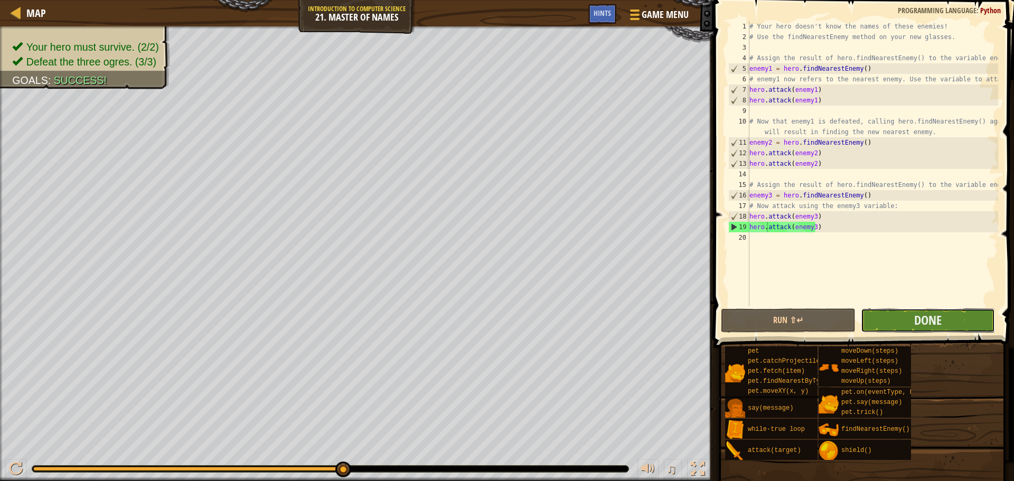
click at [906, 324] on button "Done" at bounding box center [928, 320] width 134 height 24
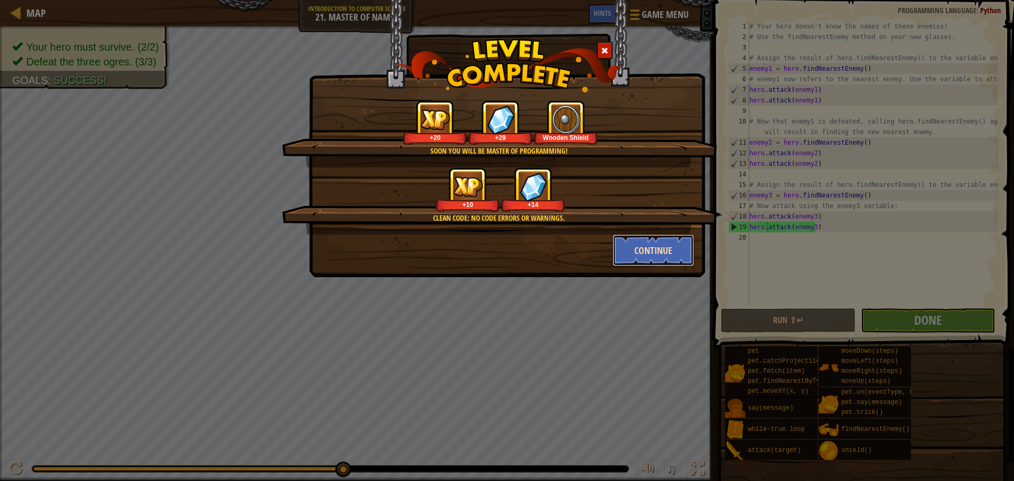
drag, startPoint x: 623, startPoint y: 258, endPoint x: 624, endPoint y: 252, distance: 5.9
click at [624, 252] on button "Continue" at bounding box center [654, 250] width 82 height 32
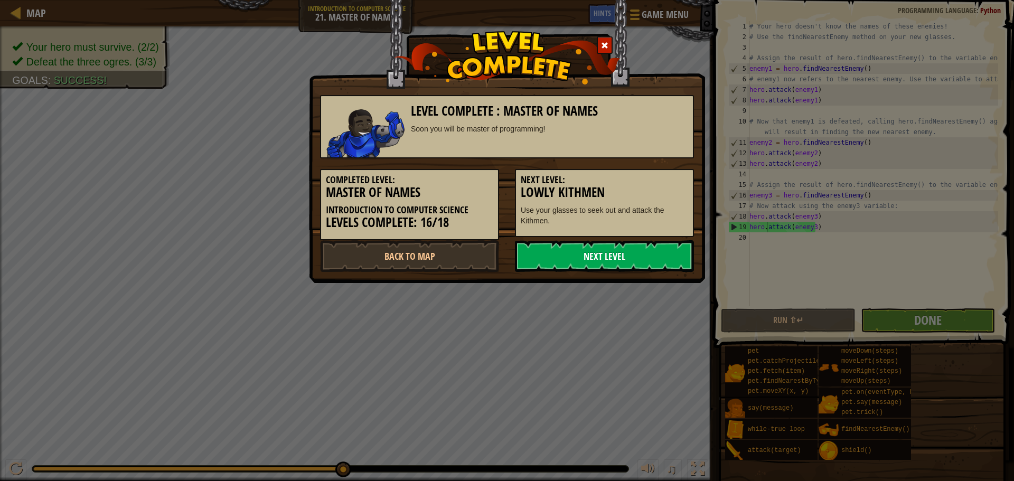
click at [609, 252] on link "Next Level" at bounding box center [604, 256] width 179 height 32
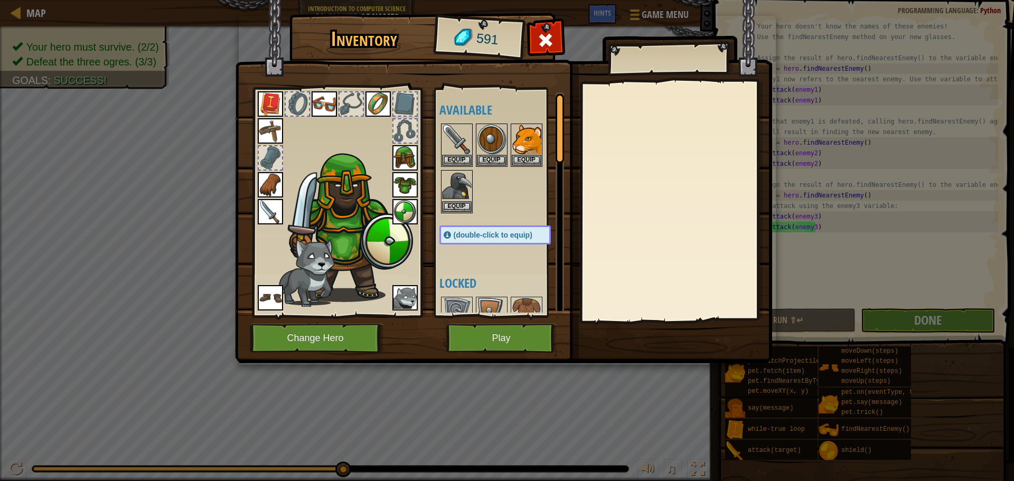
click at [385, 240] on img at bounding box center [348, 225] width 129 height 154
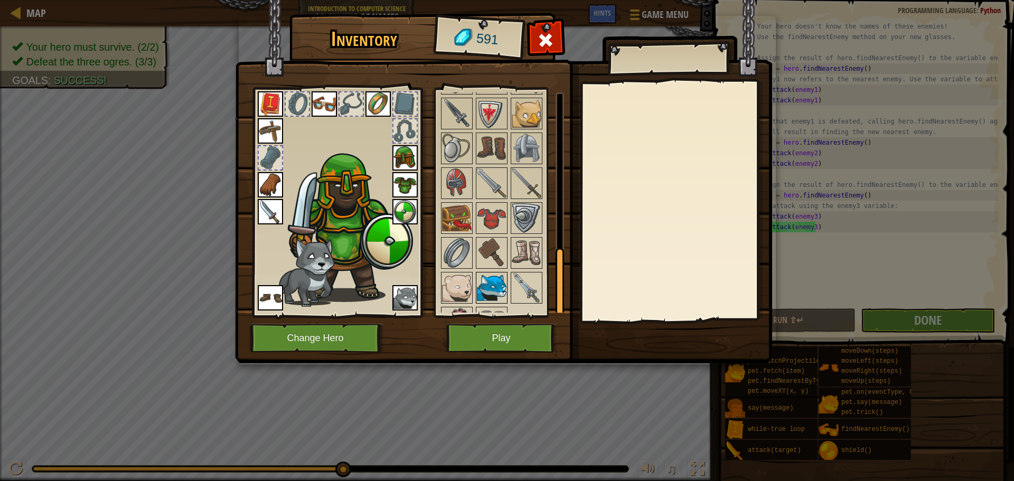
scroll to position [506, 0]
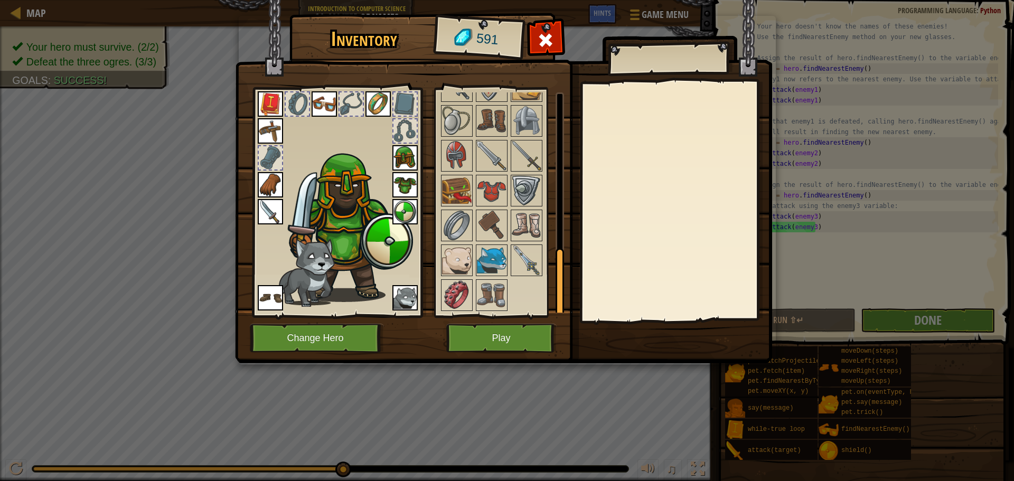
click at [398, 206] on img at bounding box center [404, 211] width 25 height 25
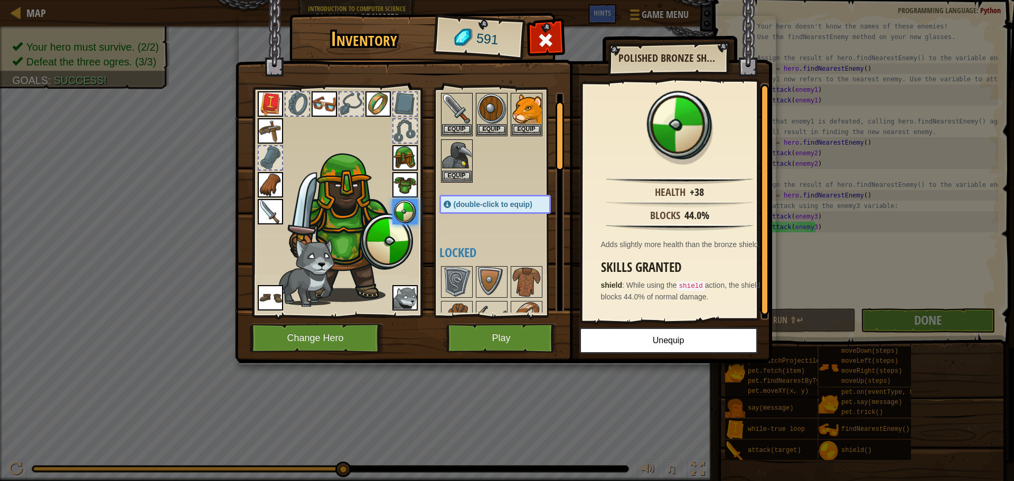
scroll to position [0, 0]
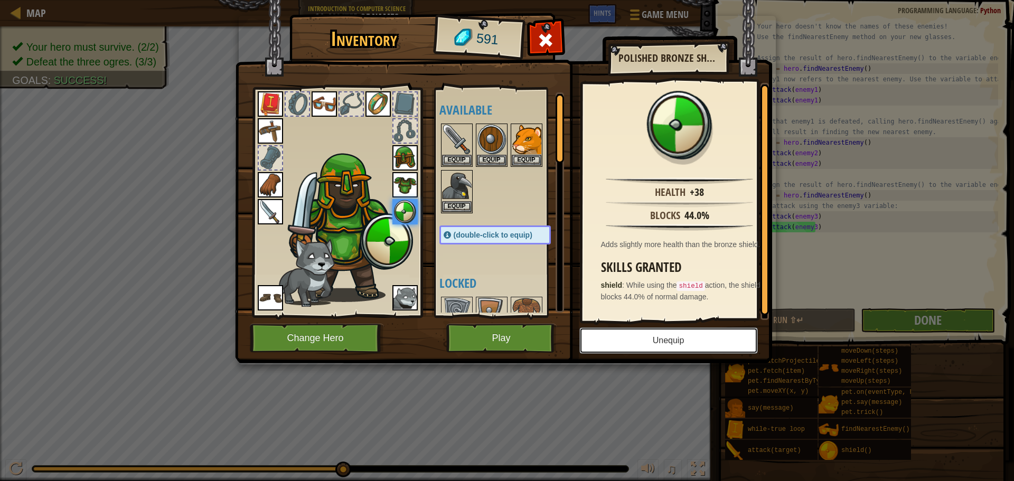
drag, startPoint x: 660, startPoint y: 341, endPoint x: 642, endPoint y: 327, distance: 22.7
click at [660, 339] on button "Unequip" at bounding box center [668, 340] width 179 height 26
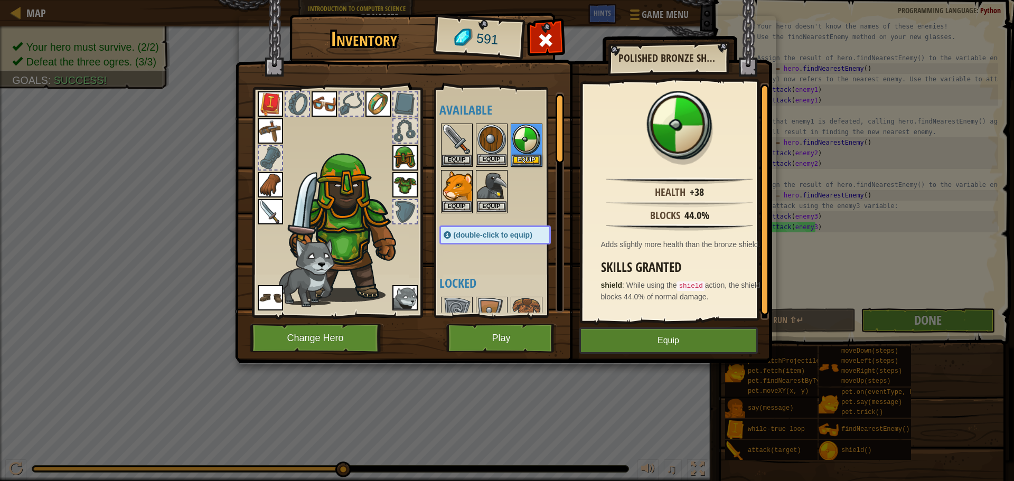
click at [491, 146] on img at bounding box center [492, 140] width 30 height 30
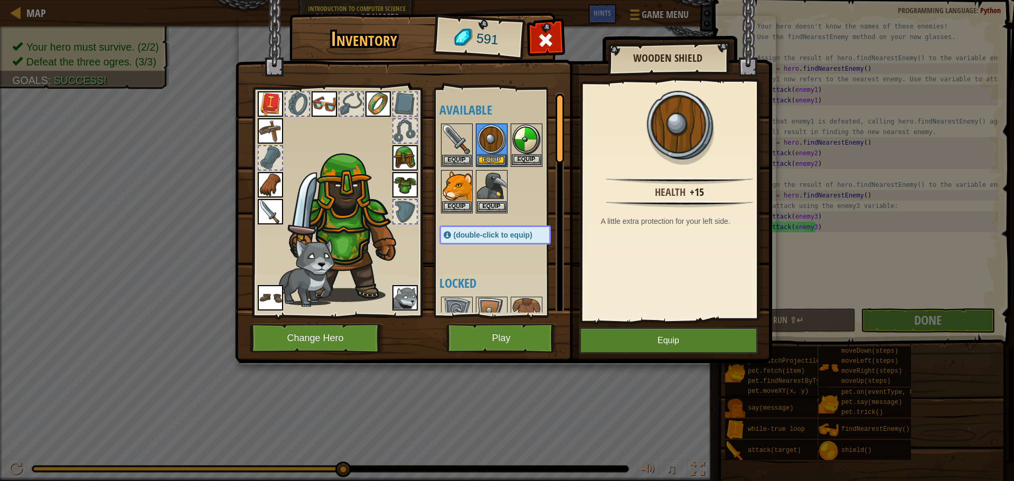
click at [514, 132] on img at bounding box center [527, 140] width 30 height 30
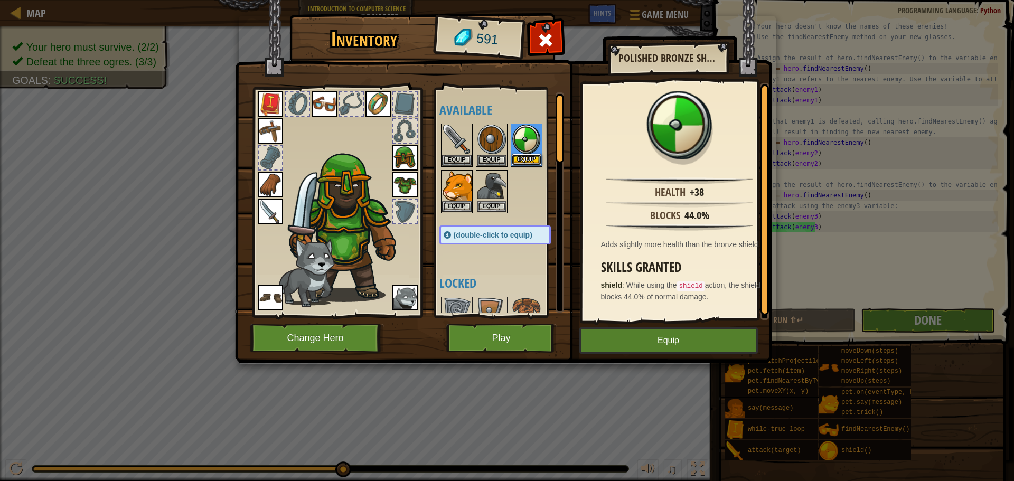
click at [519, 156] on button "Equip" at bounding box center [527, 159] width 30 height 11
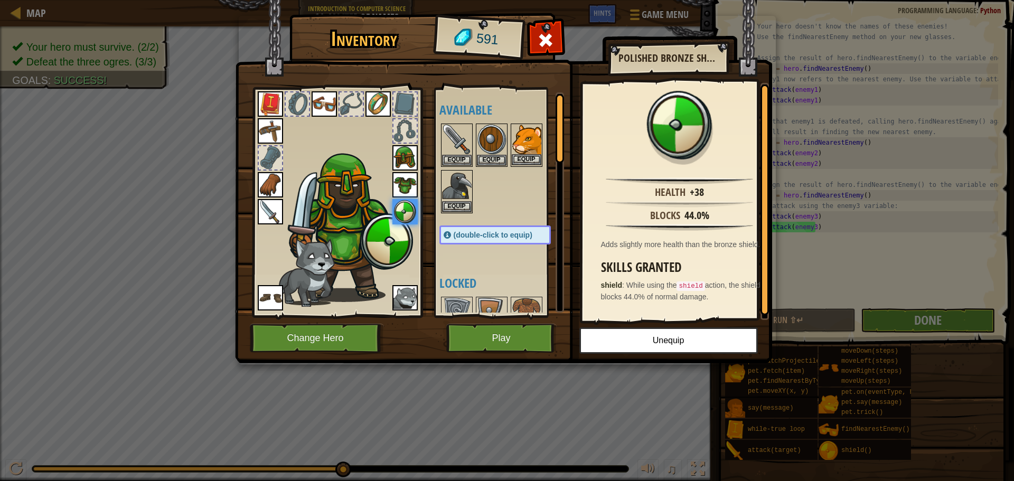
click at [526, 137] on img at bounding box center [527, 140] width 30 height 30
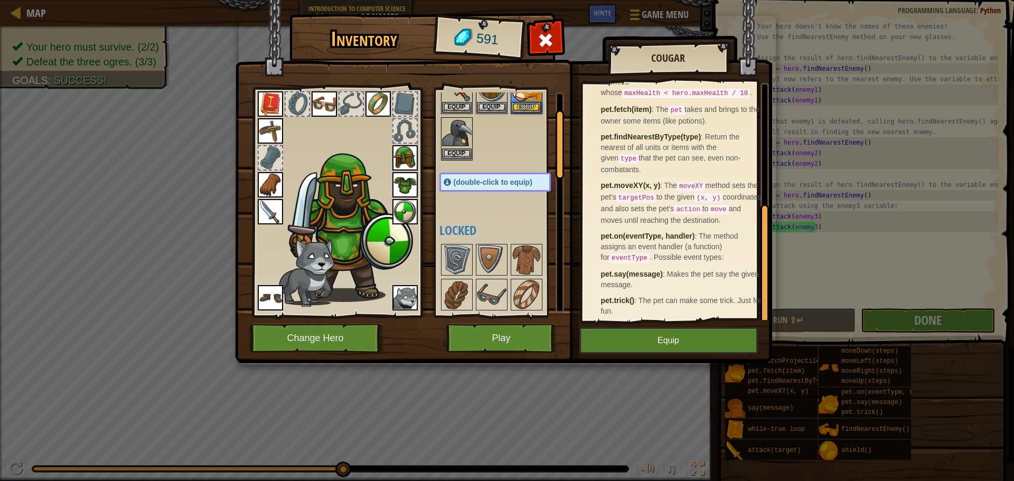
scroll to position [236, 0]
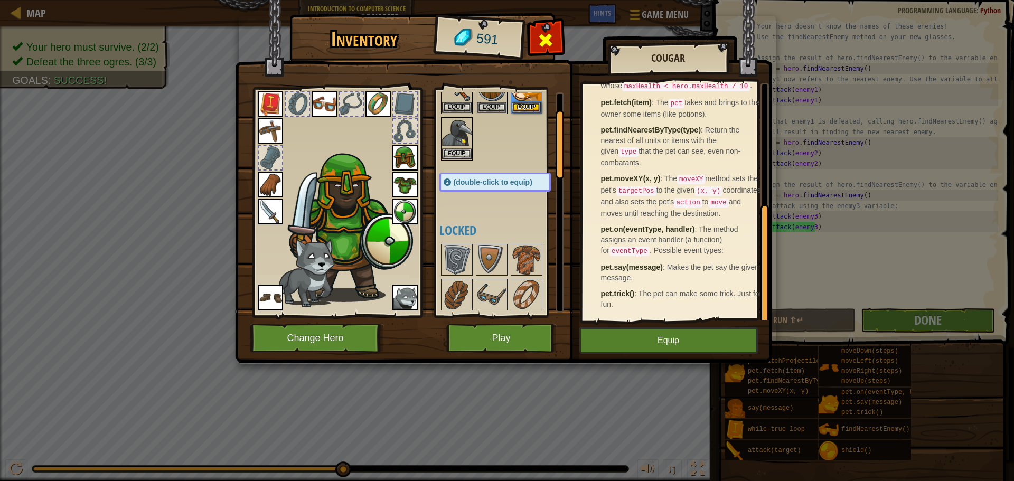
click at [541, 37] on span at bounding box center [545, 40] width 17 height 17
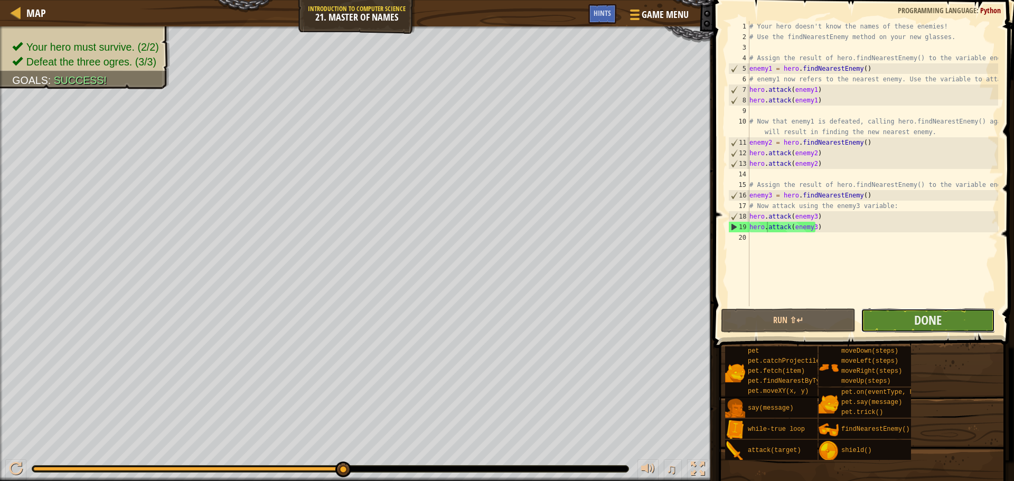
click at [895, 328] on button "Done" at bounding box center [928, 320] width 134 height 24
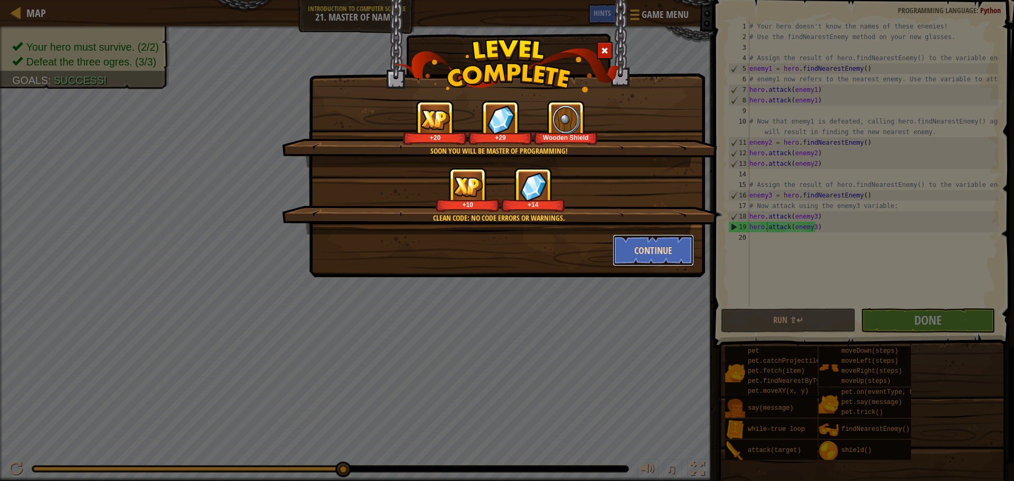
click at [643, 247] on button "Continue" at bounding box center [654, 250] width 82 height 32
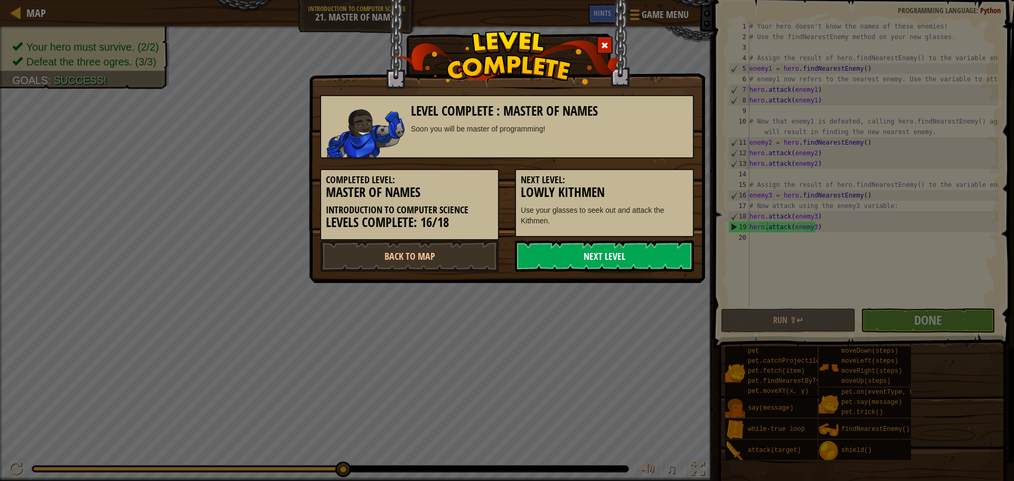
click at [537, 256] on link "Next Level" at bounding box center [604, 256] width 179 height 32
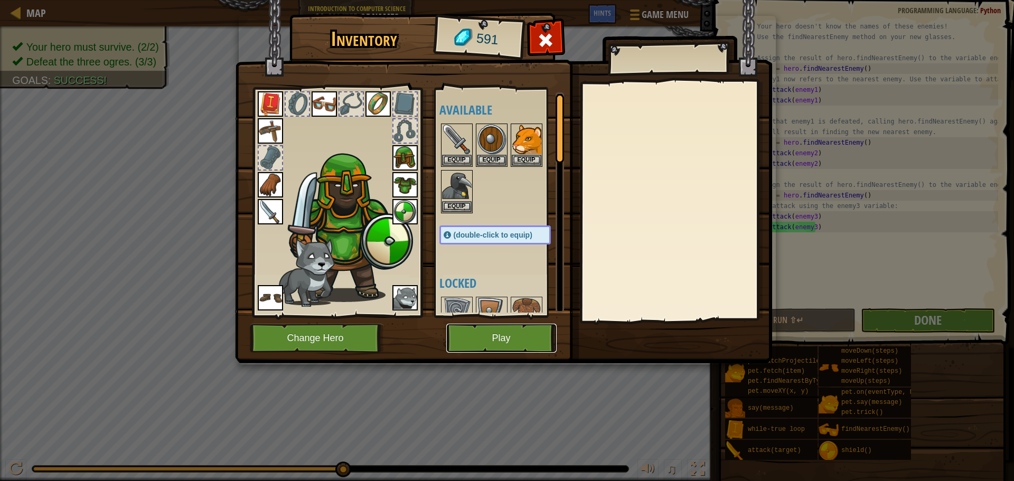
click at [523, 341] on button "Play" at bounding box center [501, 338] width 110 height 29
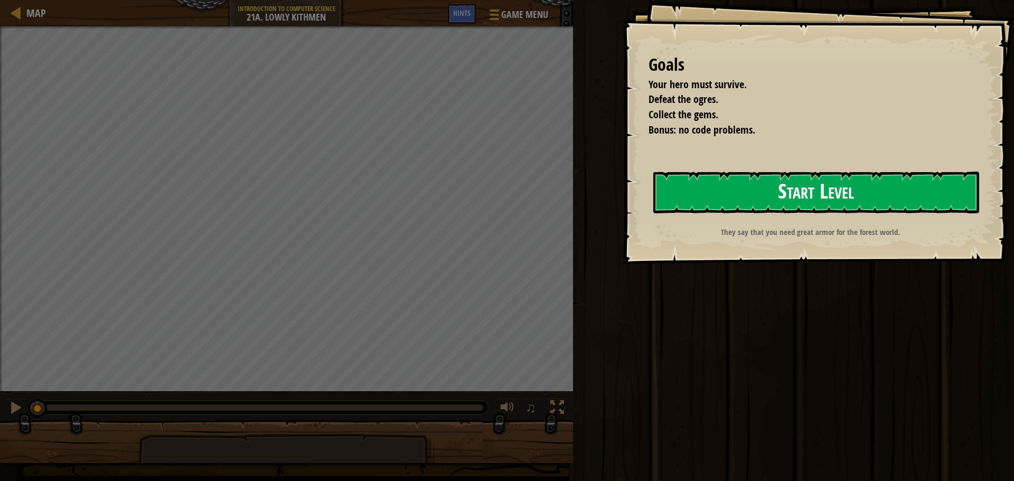
click at [679, 199] on button "Start Level" at bounding box center [816, 193] width 326 height 42
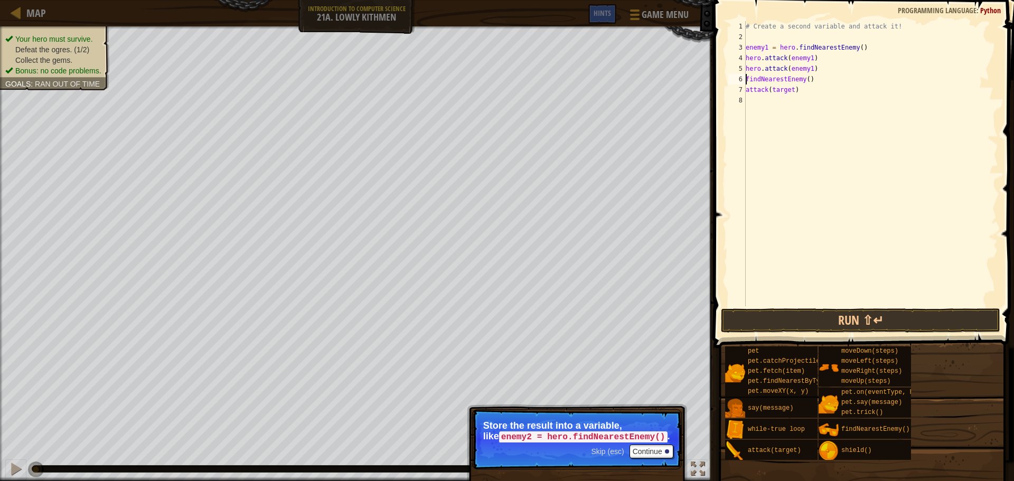
click at [747, 80] on div "# Create a second variable and attack it! enemy1 = hero . findNearestEnemy ( ) …" at bounding box center [871, 174] width 255 height 306
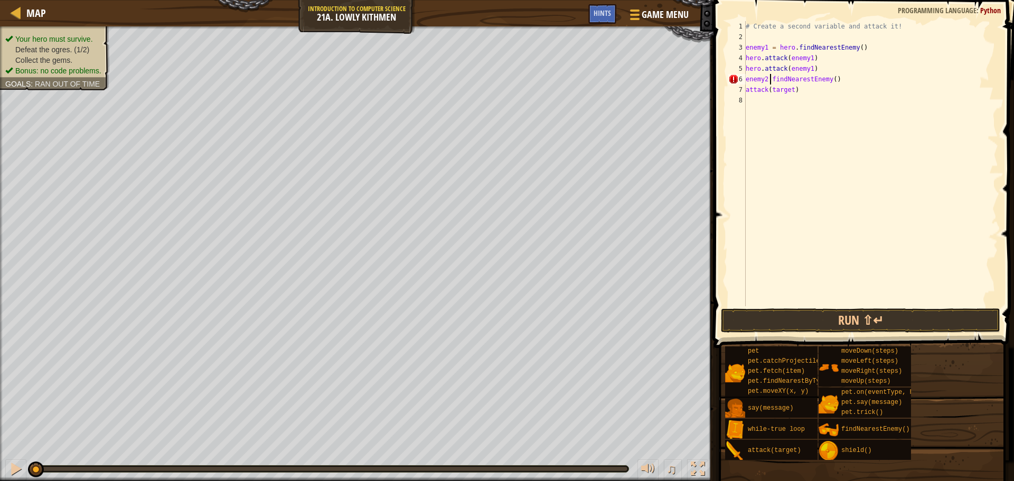
scroll to position [5, 2]
type textarea "enemy2 = findNearestEnemy()"
click at [829, 170] on div "# Create a second variable and attack it! enemy1 = hero . findNearestEnemy ( ) …" at bounding box center [871, 174] width 255 height 306
click at [789, 88] on div "# Create a second variable and attack it! enemy1 = hero . findNearestEnemy ( ) …" at bounding box center [871, 174] width 255 height 306
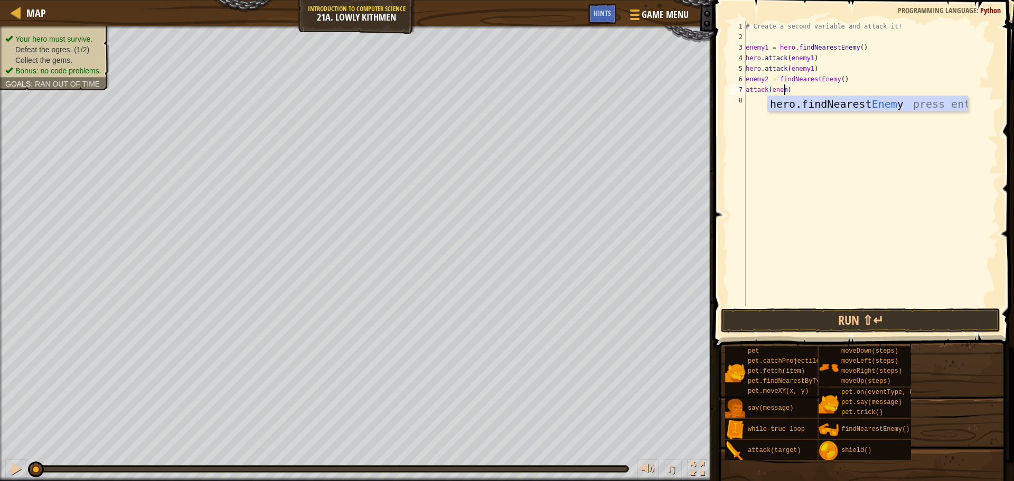
scroll to position [5, 3]
click at [776, 77] on div "# Create a second variable and attack it! enemy1 = hero . findNearestEnemy ( ) …" at bounding box center [871, 174] width 255 height 306
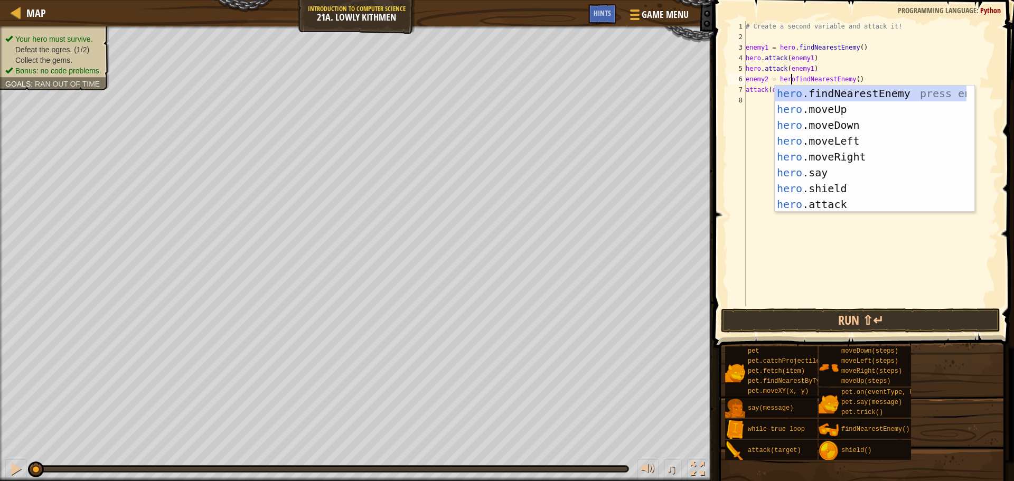
scroll to position [5, 4]
click at [971, 438] on div "pet pet.catchProjectile(arrow) pet.fetch(item) pet.findNearestByType(type) pet.…" at bounding box center [866, 403] width 282 height 115
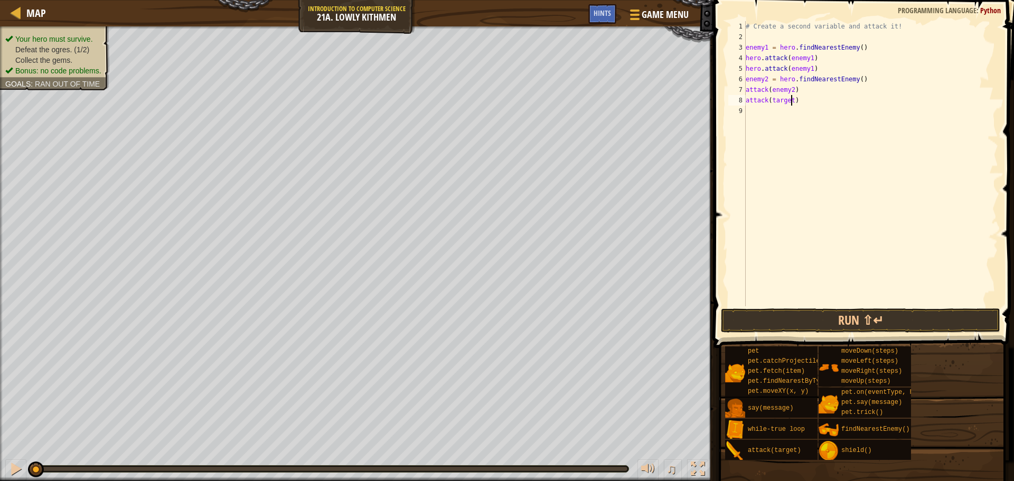
click at [790, 100] on div "# Create a second variable and attack it! enemy1 = hero . findNearestEnemy ( ) …" at bounding box center [871, 174] width 255 height 306
click at [746, 90] on div "# Create a second variable and attack it! enemy1 = hero . findNearestEnemy ( ) …" at bounding box center [871, 174] width 255 height 306
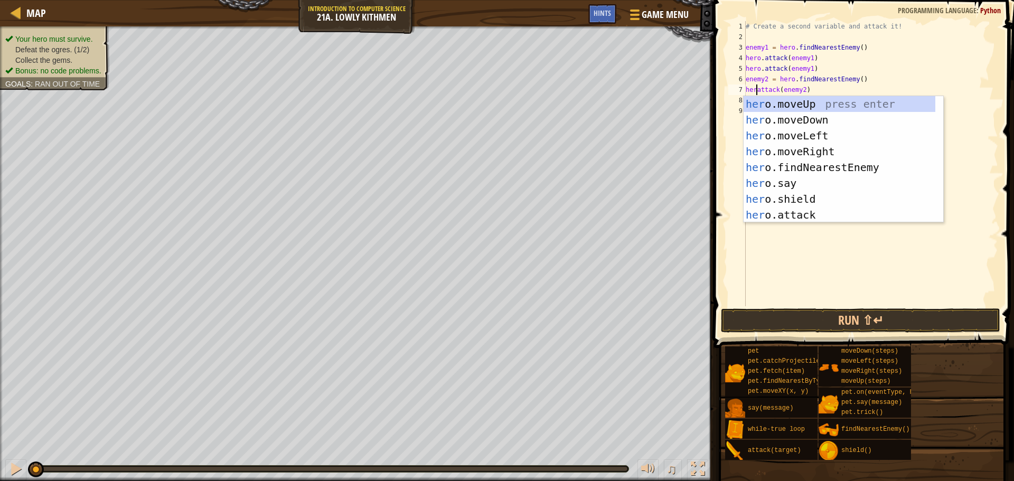
scroll to position [5, 1]
type textarea "hero.attack(enemy2)"
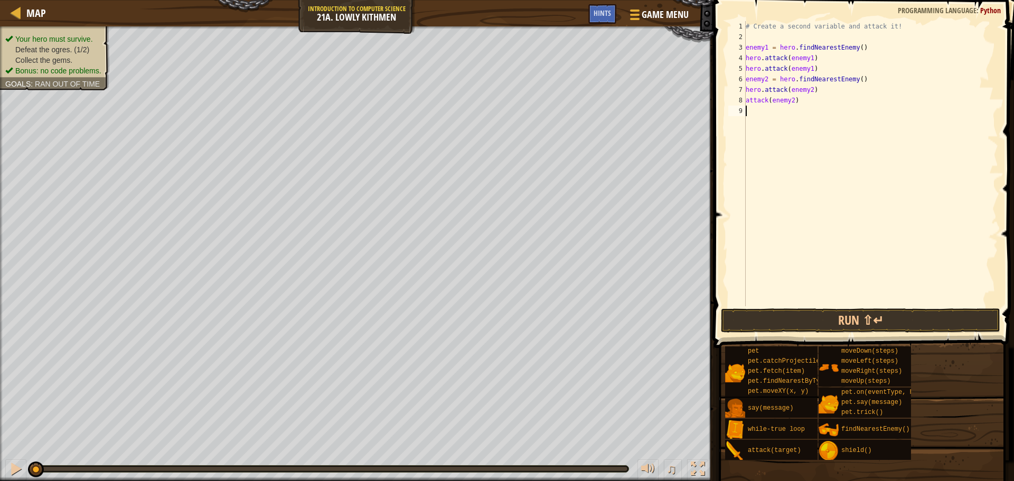
click at [747, 101] on div "# Create a second variable and attack it! enemy1 = hero . findNearestEnemy ( ) …" at bounding box center [871, 174] width 255 height 306
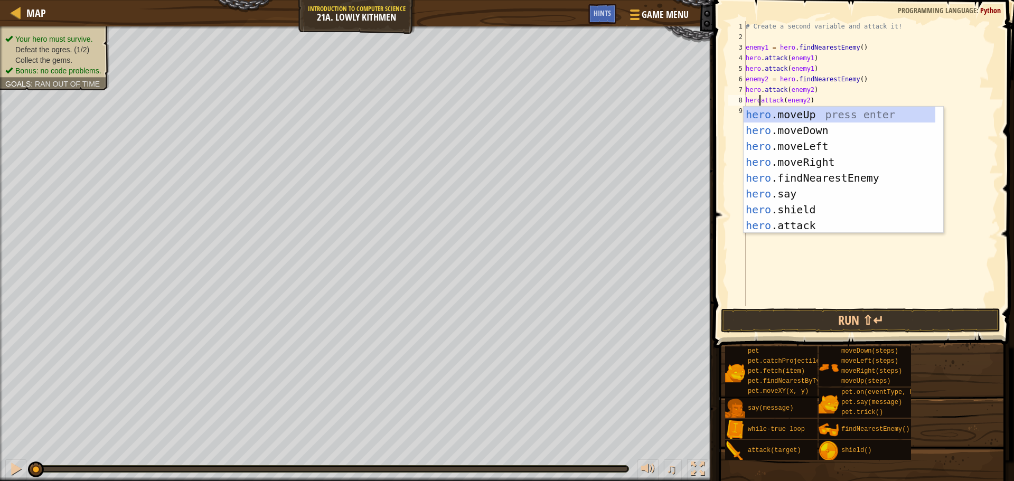
scroll to position [5, 1]
type textarea "hero.attack(enemy2)"
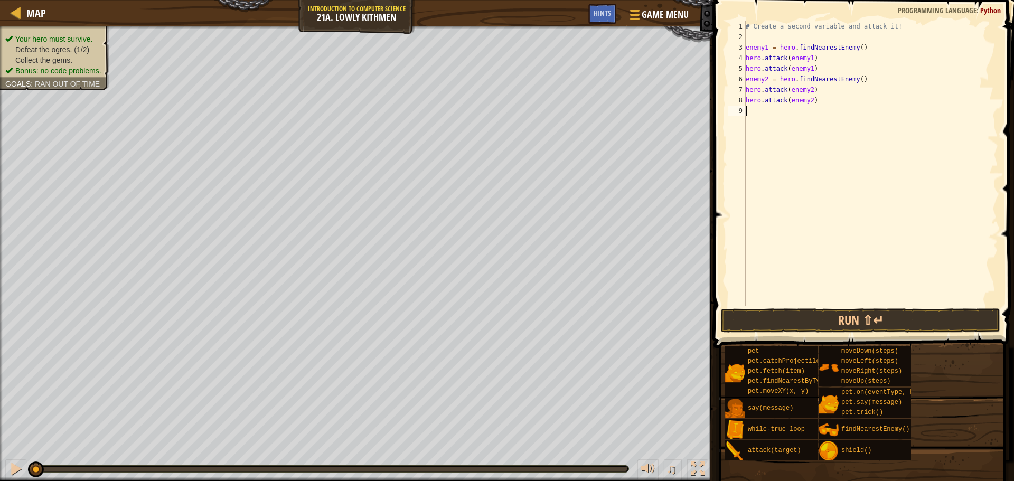
click at [728, 179] on div "hero.attack(enemy2) 1 2 3 4 5 6 7 8 9 # Create a second variable and attack it!…" at bounding box center [862, 163] width 272 height 285
click at [878, 315] on button "Run ⇧↵" at bounding box center [860, 320] width 279 height 24
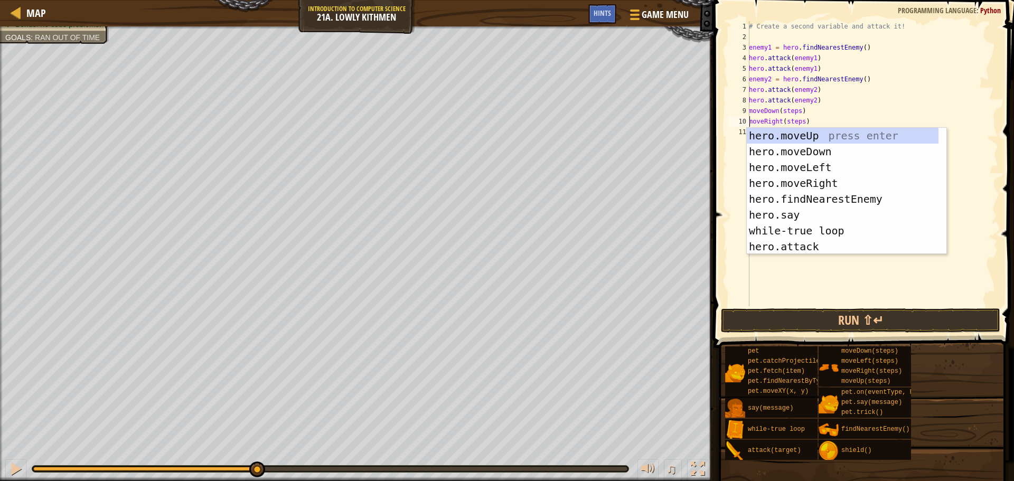
drag, startPoint x: 801, startPoint y: 135, endPoint x: 925, endPoint y: 360, distance: 256.7
click at [917, 0] on body "Map Introduction to Computer Science 21a. Lowly Kithmen Game Menu Done Hints 1 …" at bounding box center [507, 0] width 1014 height 0
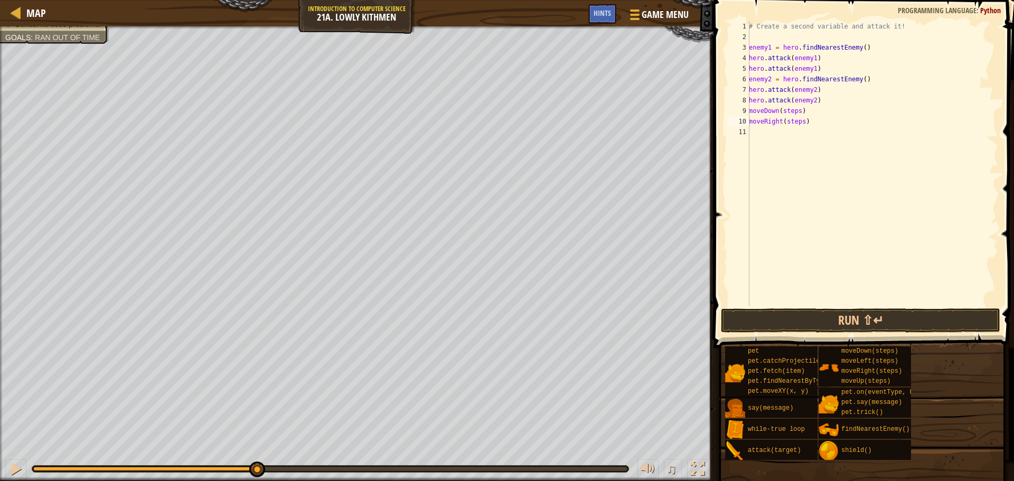
click at [955, 367] on div "pet pet.catchProjectile(arrow) pet.fetch(item) pet.findNearestByType(type) pet.…" at bounding box center [866, 403] width 282 height 115
click at [801, 123] on div "# Create a second variable and attack it! enemy1 = hero . findNearestEnemy ( ) …" at bounding box center [872, 174] width 251 height 306
click at [797, 109] on div "# Create a second variable and attack it! enemy1 = hero . findNearestEnemy ( ) …" at bounding box center [872, 174] width 251 height 306
click at [750, 112] on div "# Create a second variable and attack it! enemy1 = hero . findNearestEnemy ( ) …" at bounding box center [872, 174] width 251 height 306
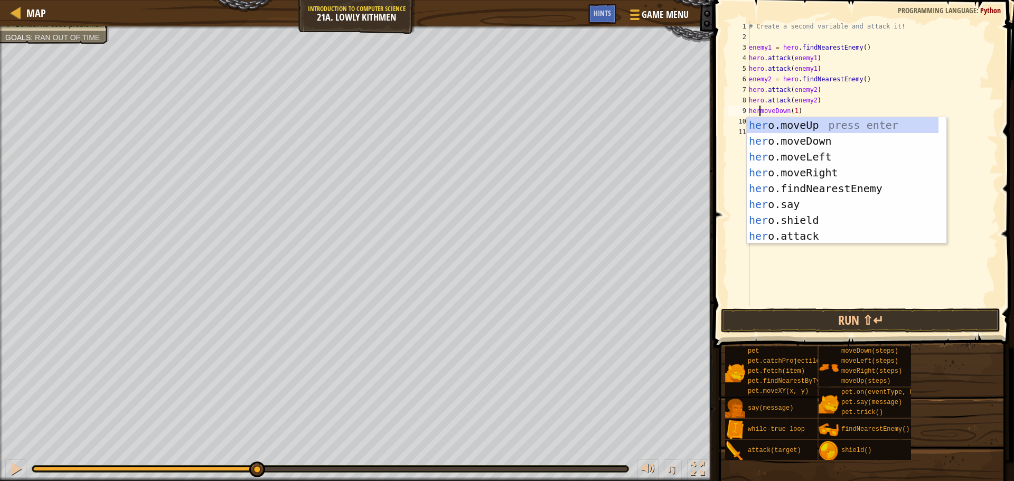
scroll to position [5, 1]
click at [927, 87] on div "# Create a second variable and attack it! enemy1 = hero . findNearestEnemy ( ) …" at bounding box center [872, 174] width 251 height 306
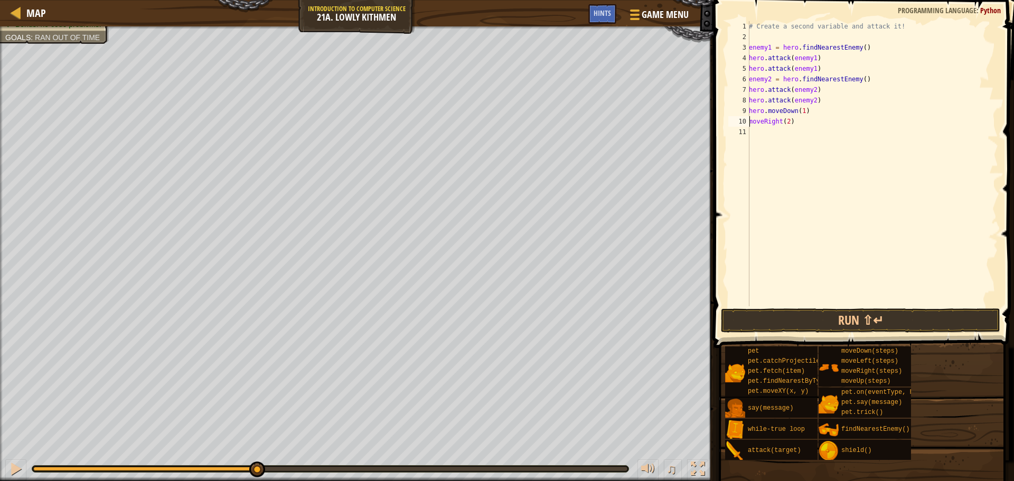
click at [749, 121] on div "# Create a second variable and attack it! enemy1 = hero . findNearestEnemy ( ) …" at bounding box center [872, 174] width 251 height 306
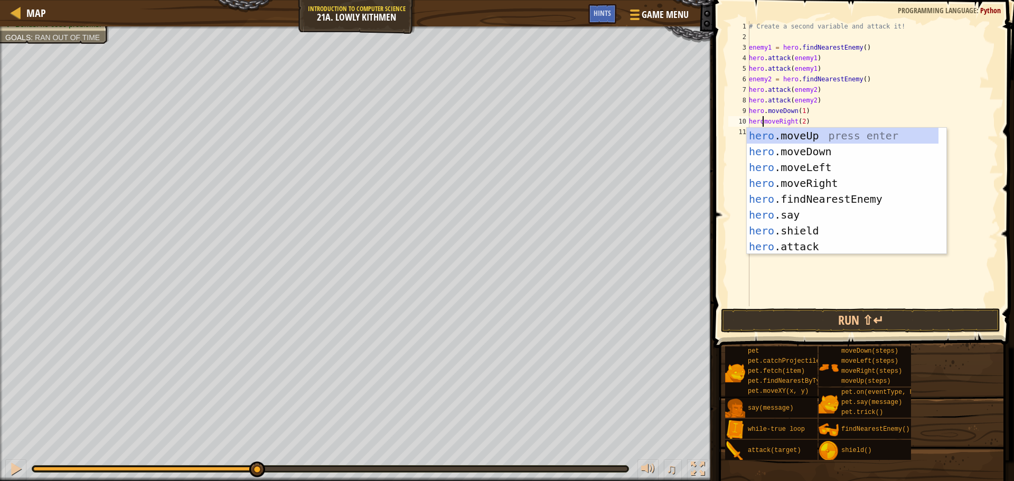
type textarea "hero.moveRight(2)"
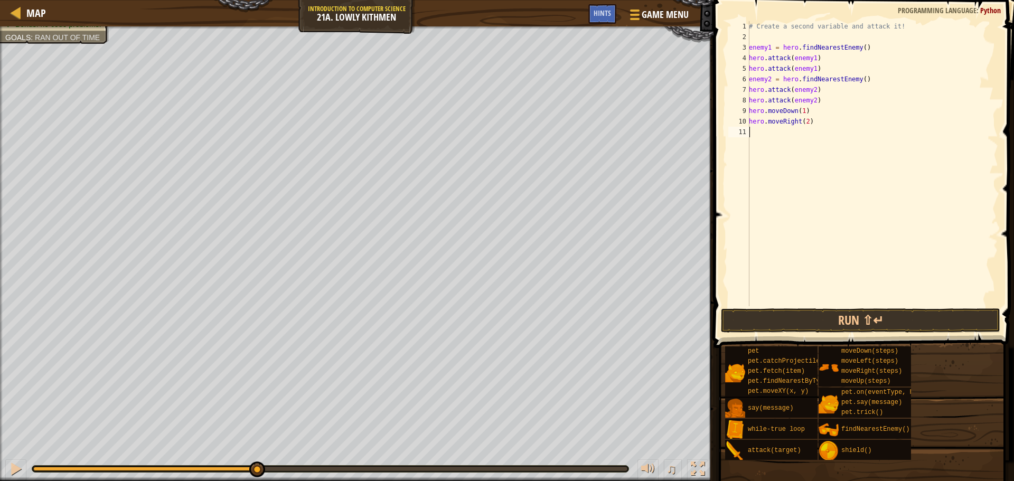
click at [781, 316] on button "Run ⇧↵" at bounding box center [860, 320] width 279 height 24
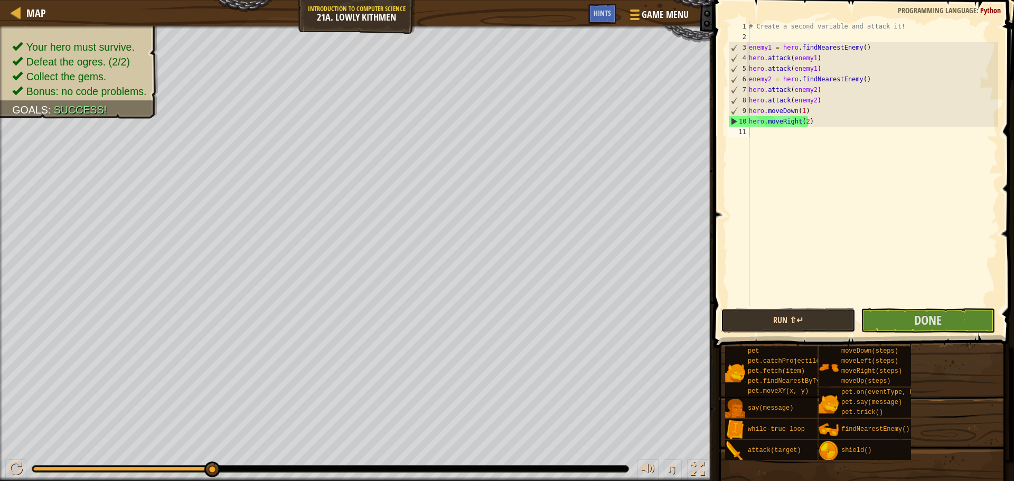
click at [800, 326] on button "Run ⇧↵" at bounding box center [788, 320] width 134 height 24
click at [898, 326] on button "Done" at bounding box center [928, 320] width 134 height 24
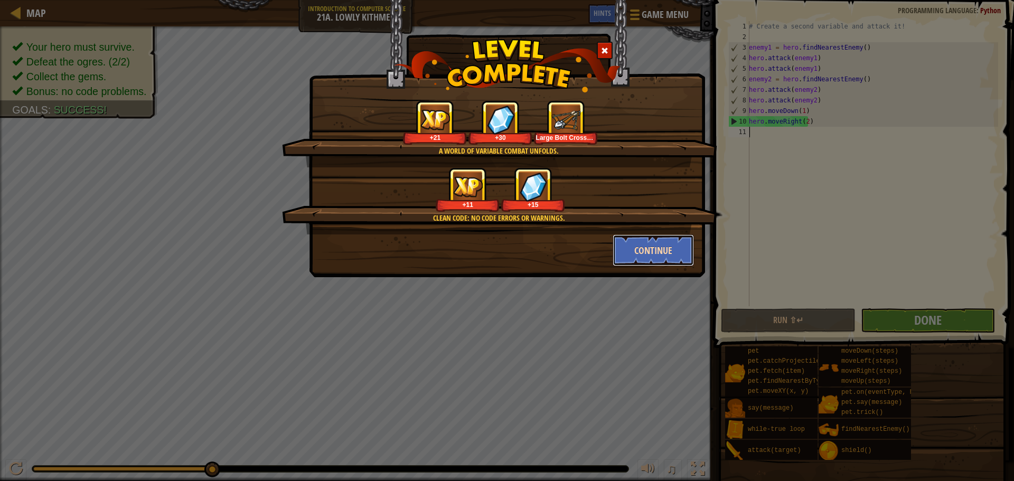
drag, startPoint x: 642, startPoint y: 249, endPoint x: 643, endPoint y: 242, distance: 6.5
click at [643, 242] on button "Continue" at bounding box center [654, 250] width 82 height 32
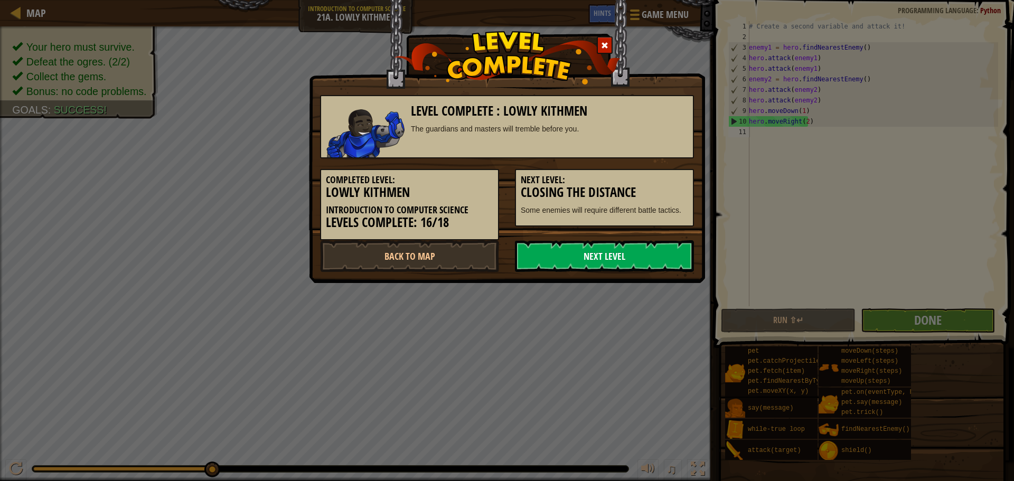
click at [556, 256] on link "Next Level" at bounding box center [604, 256] width 179 height 32
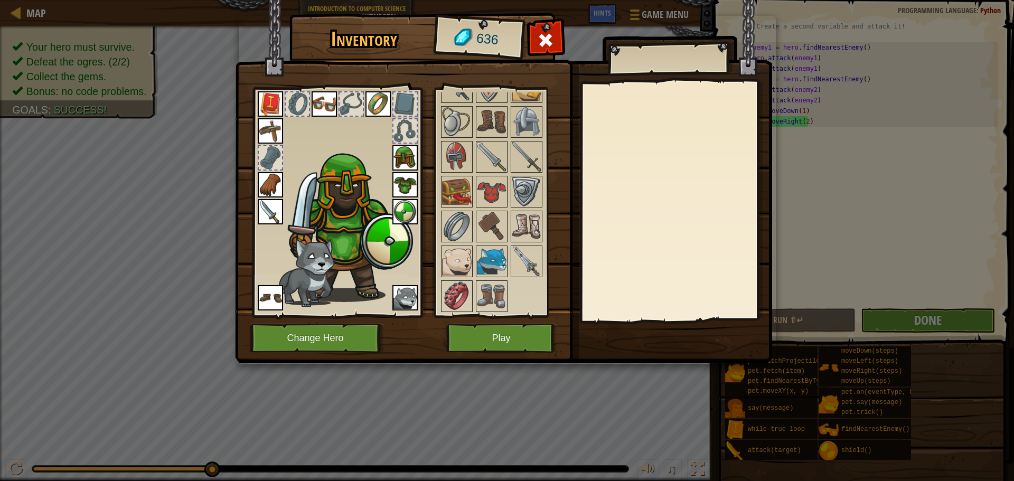
scroll to position [506, 0]
click at [460, 177] on img at bounding box center [457, 191] width 30 height 30
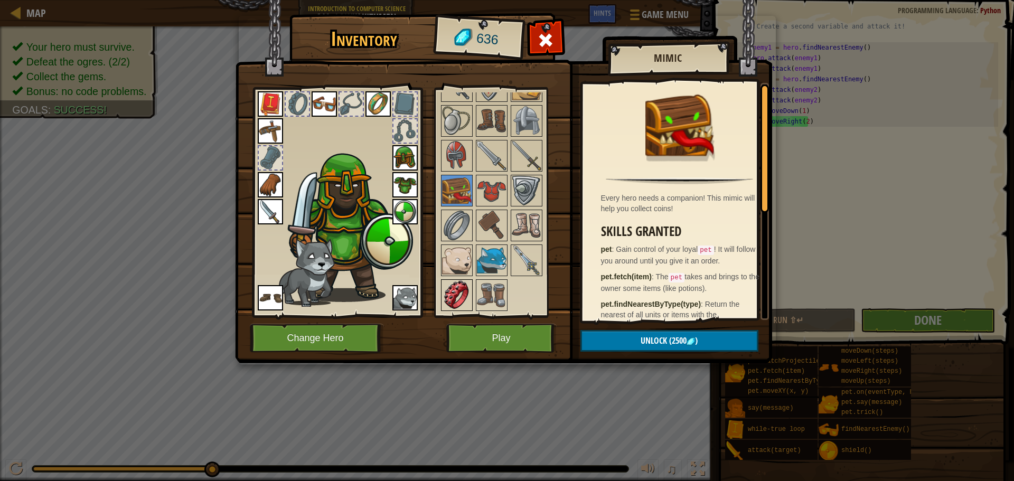
click at [458, 297] on img at bounding box center [457, 295] width 30 height 30
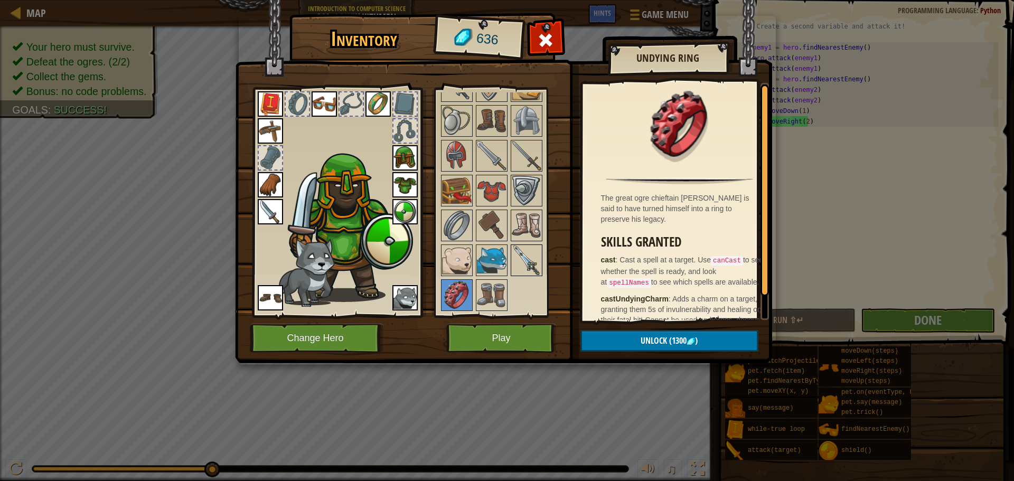
click at [518, 257] on img at bounding box center [527, 261] width 30 height 30
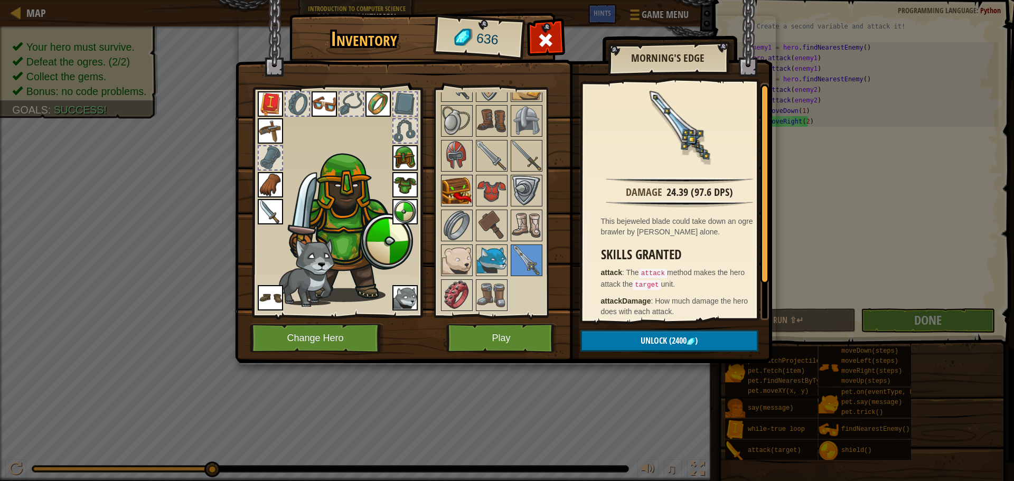
click at [456, 196] on img at bounding box center [457, 191] width 30 height 30
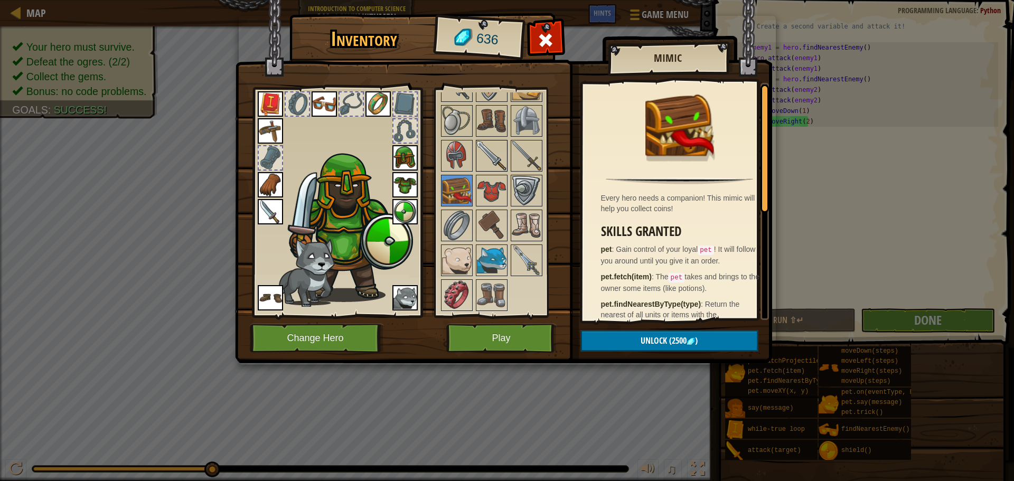
click at [484, 155] on img at bounding box center [492, 156] width 30 height 30
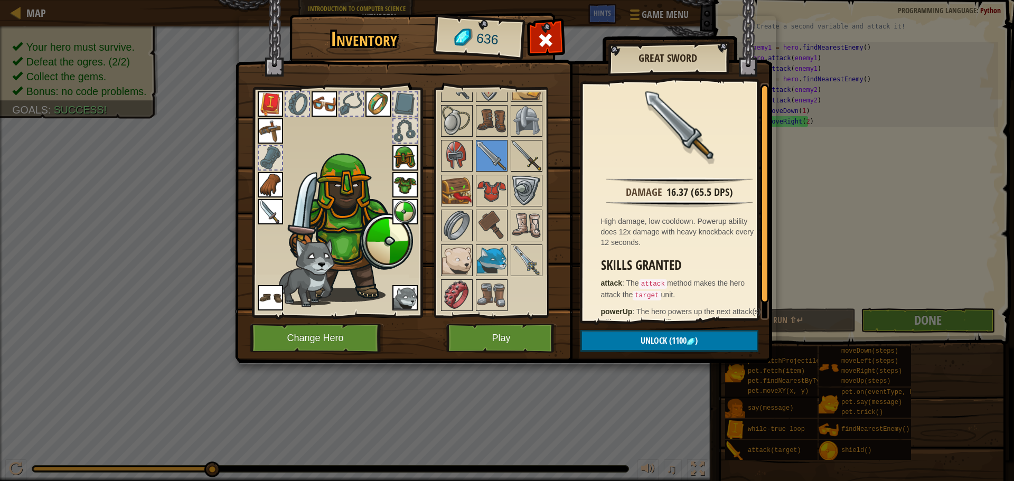
click at [528, 153] on img at bounding box center [527, 156] width 30 height 30
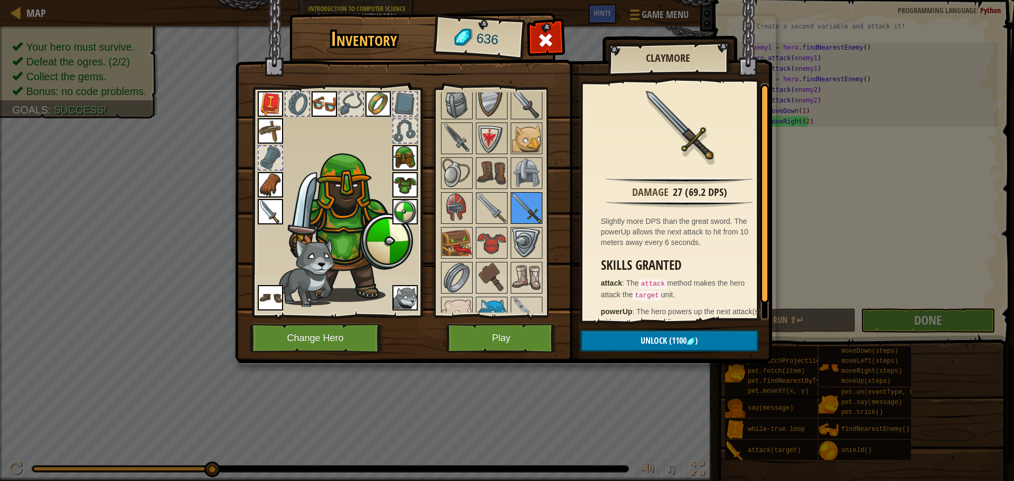
scroll to position [400, 0]
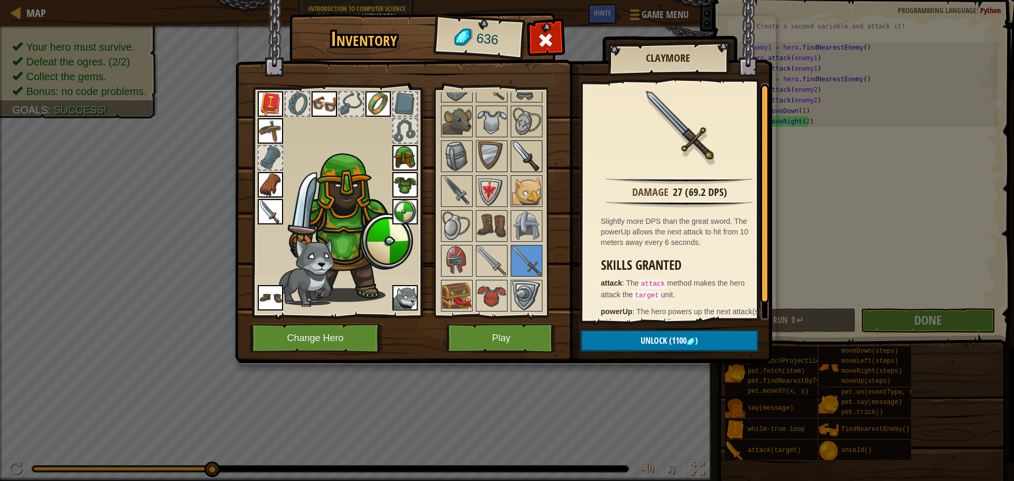
click at [532, 163] on img at bounding box center [527, 157] width 30 height 30
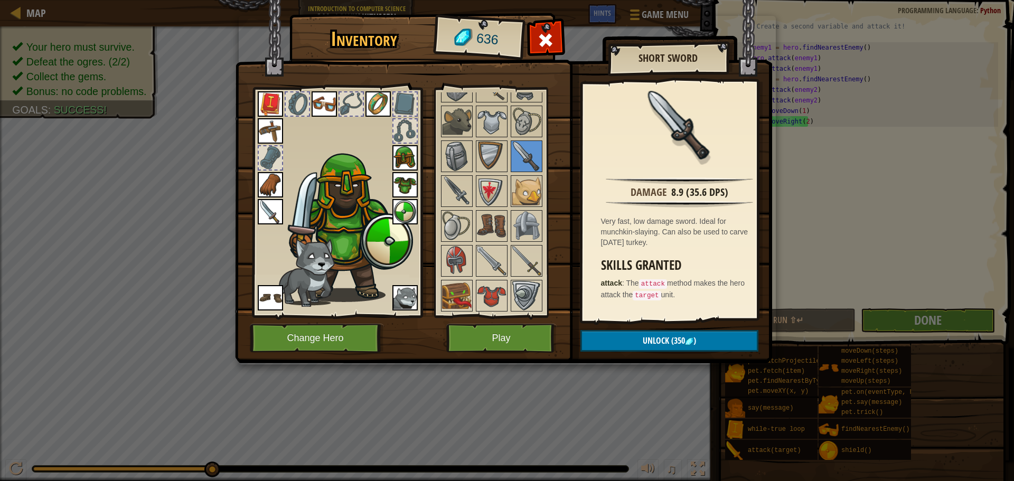
click at [265, 204] on img at bounding box center [270, 211] width 25 height 25
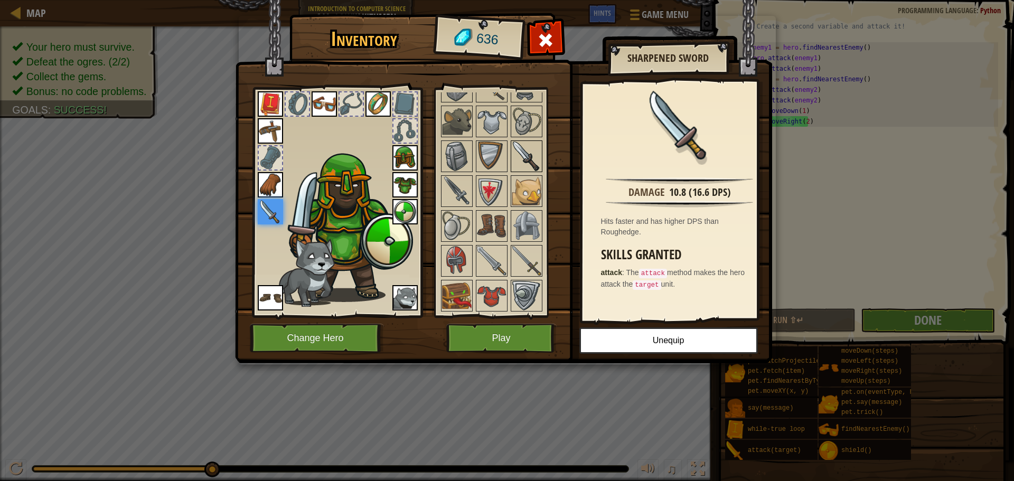
click at [516, 147] on img at bounding box center [527, 157] width 30 height 30
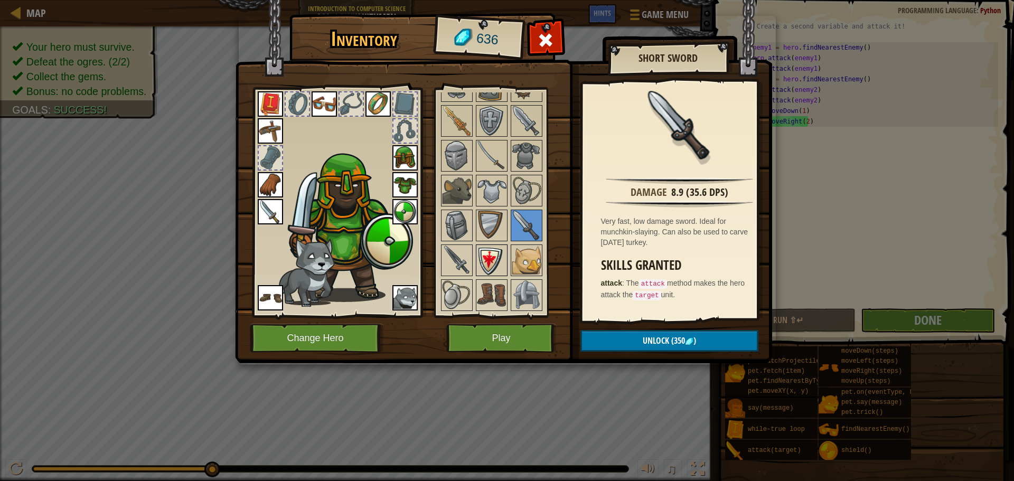
scroll to position [295, 0]
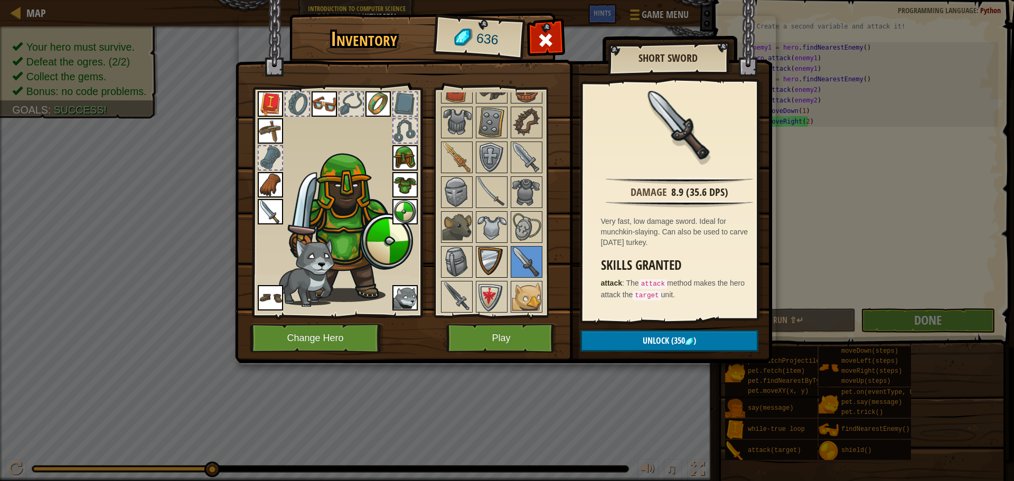
click at [487, 257] on img at bounding box center [492, 262] width 30 height 30
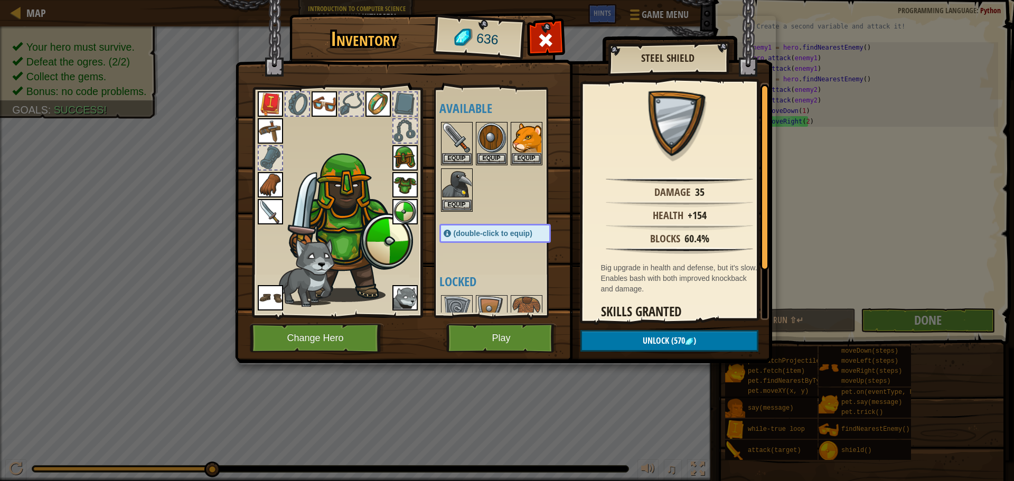
scroll to position [0, 0]
click at [261, 123] on img at bounding box center [270, 130] width 25 height 25
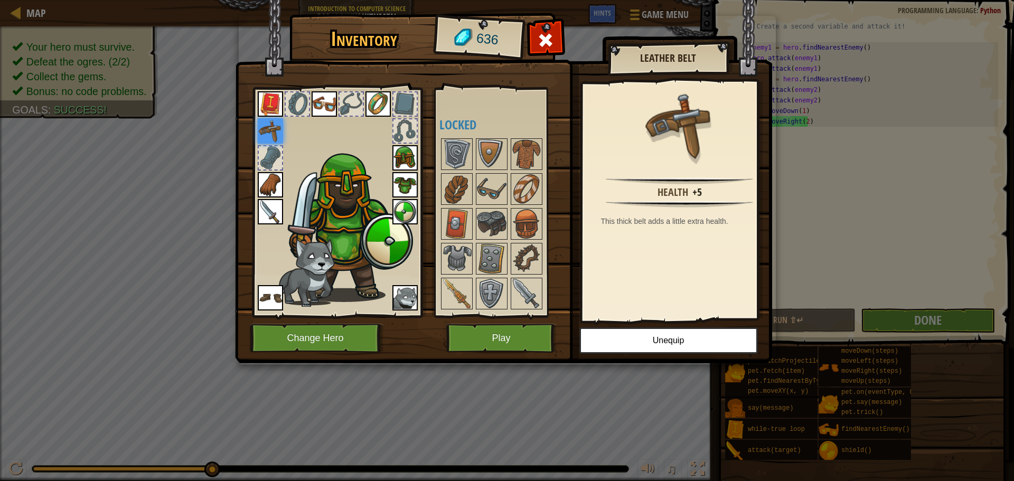
scroll to position [211, 0]
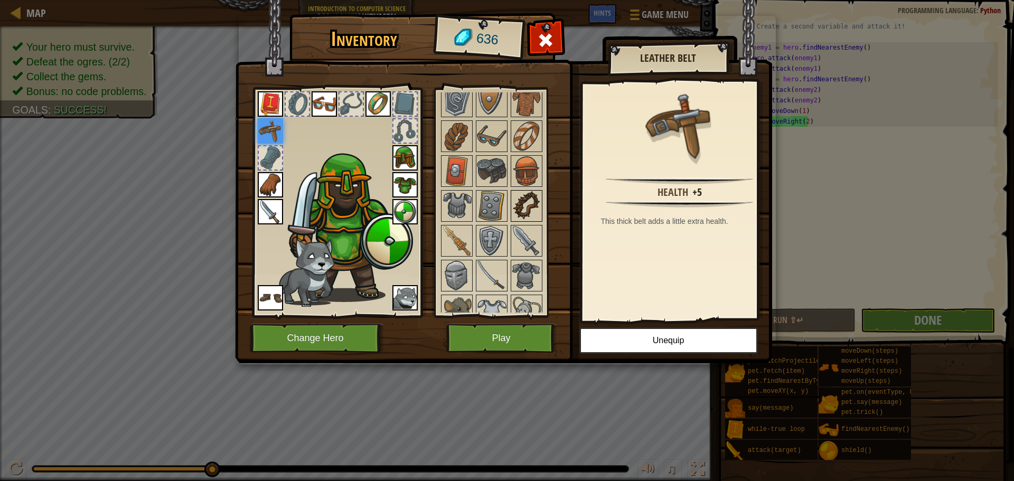
click at [532, 195] on img at bounding box center [527, 206] width 30 height 30
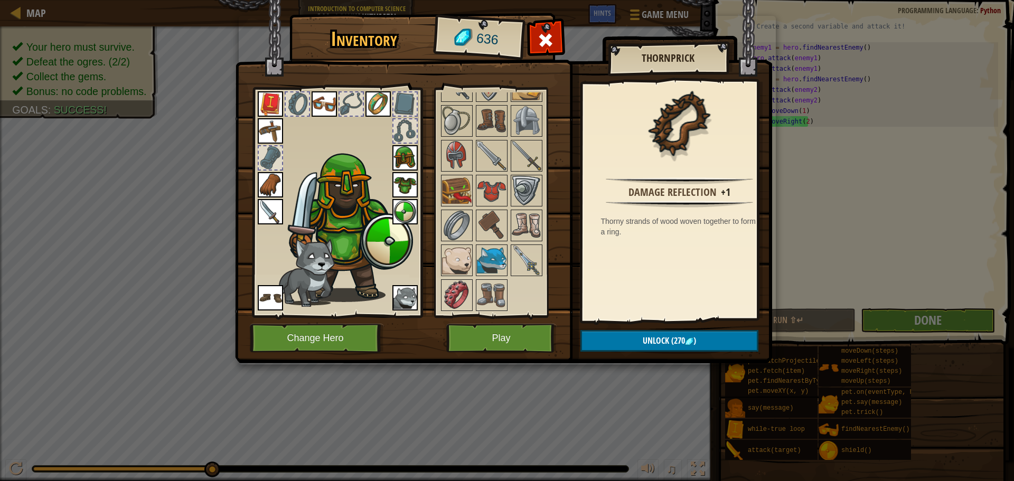
scroll to position [453, 0]
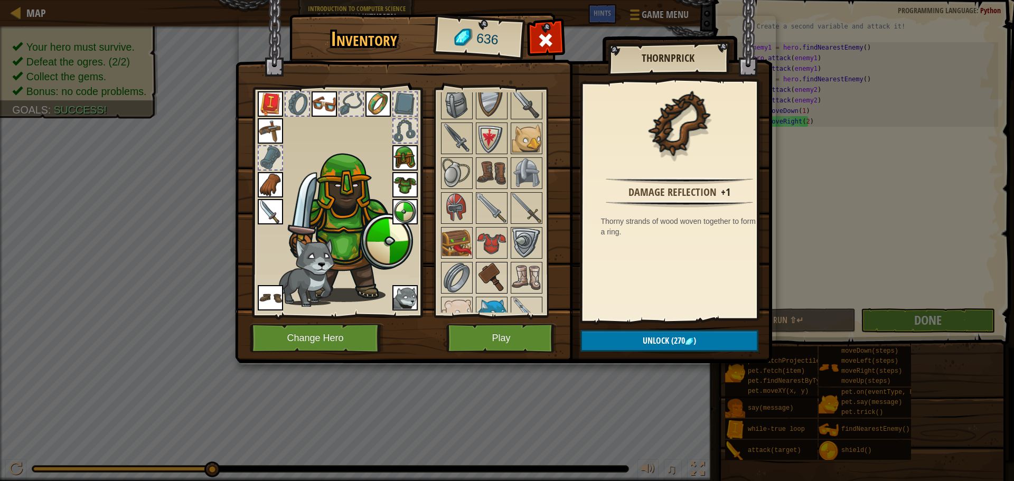
click at [492, 283] on img at bounding box center [492, 278] width 30 height 30
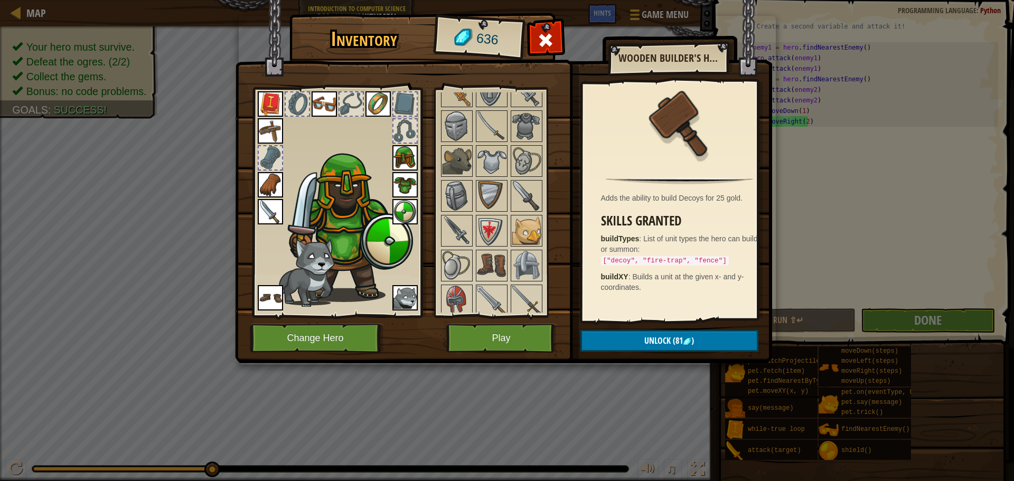
scroll to position [347, 0]
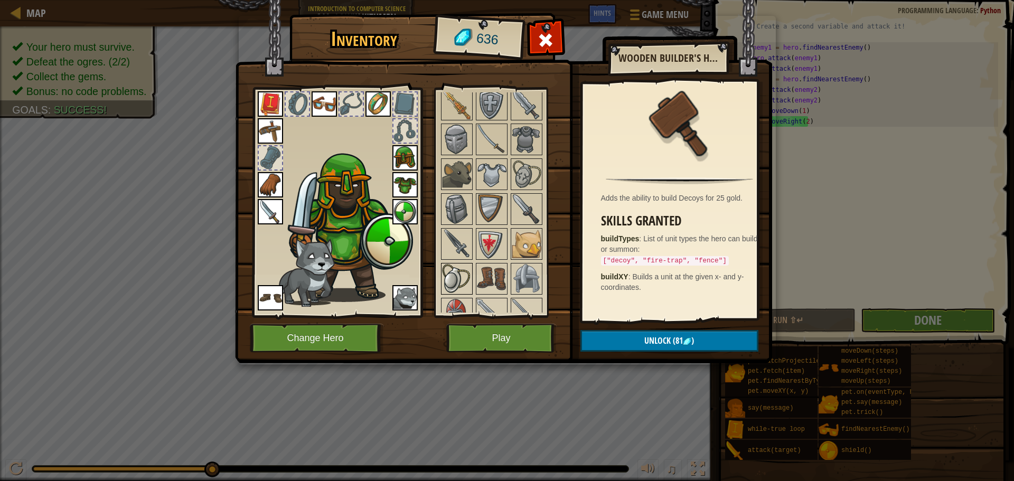
click at [458, 280] on img at bounding box center [457, 279] width 30 height 30
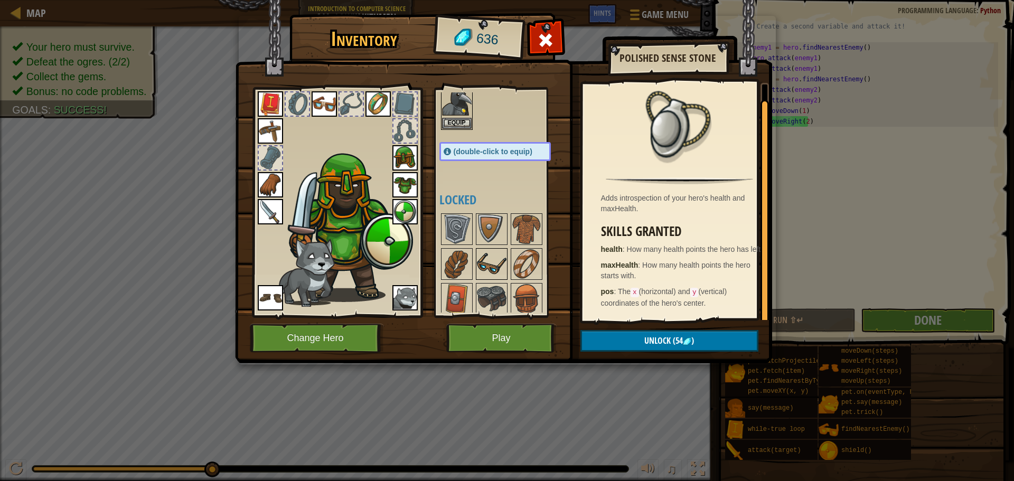
scroll to position [136, 0]
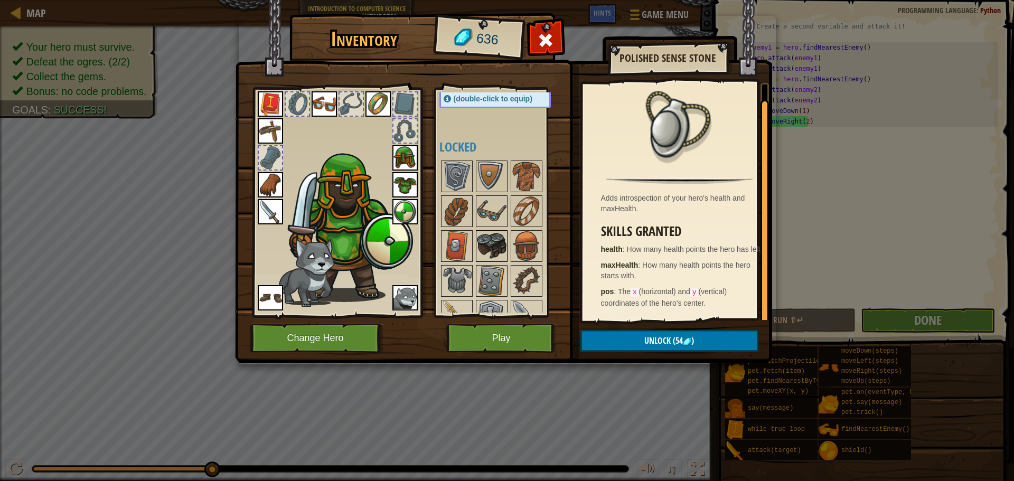
click at [490, 251] on img at bounding box center [492, 246] width 30 height 30
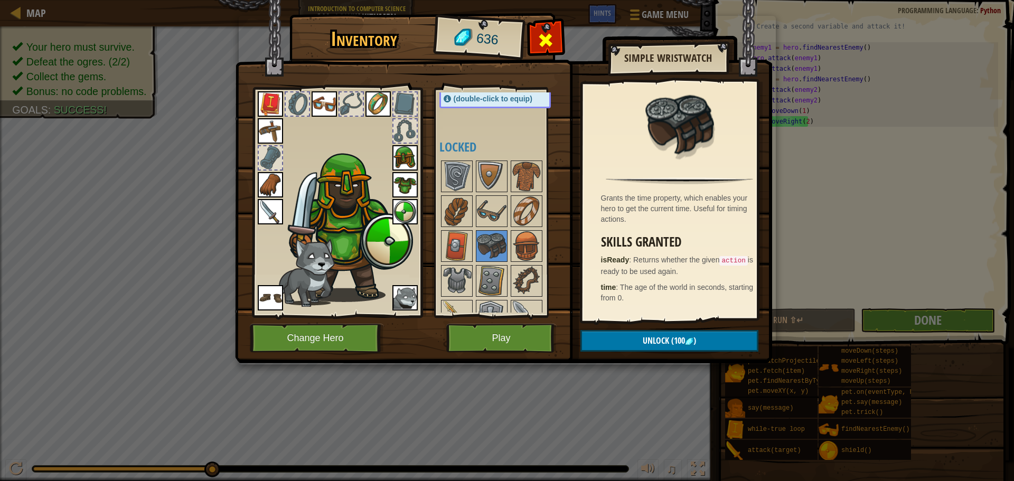
click at [537, 35] on div at bounding box center [545, 42] width 33 height 33
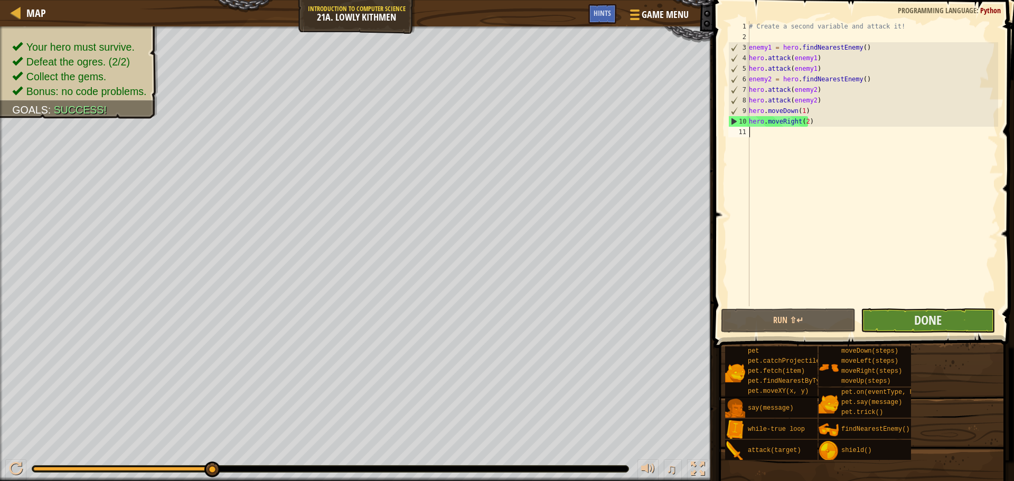
click at [911, 312] on div "1 2 3 4 5 6 7 8 9 10 11 # Create a second variable and attack it! enemy1 = hero…" at bounding box center [862, 194] width 304 height 379
click at [911, 312] on button "Done" at bounding box center [928, 320] width 134 height 24
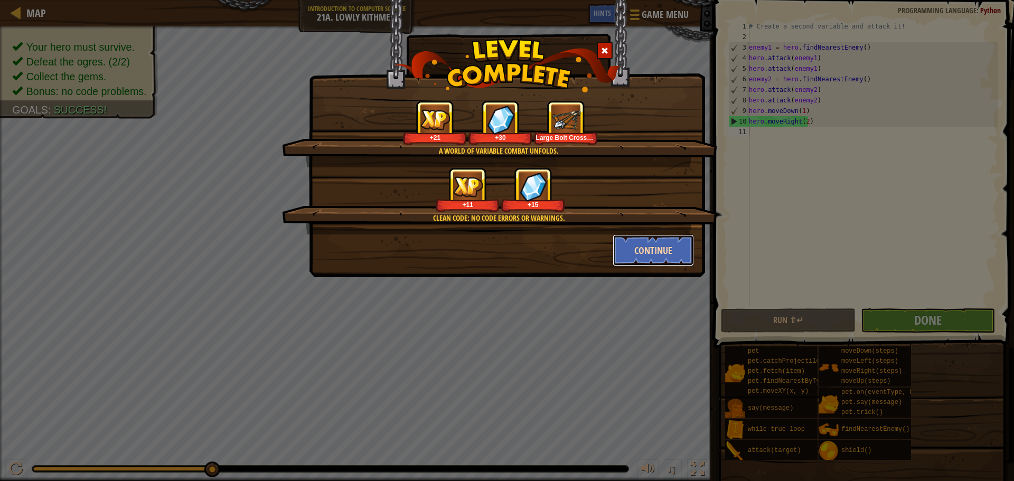
click at [651, 246] on button "Continue" at bounding box center [654, 250] width 82 height 32
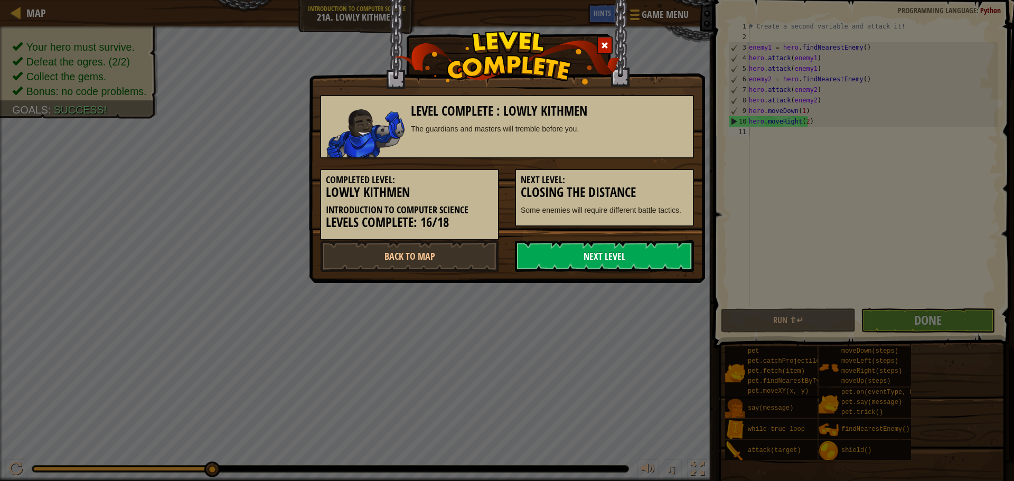
click at [652, 247] on link "Next Level" at bounding box center [604, 256] width 179 height 32
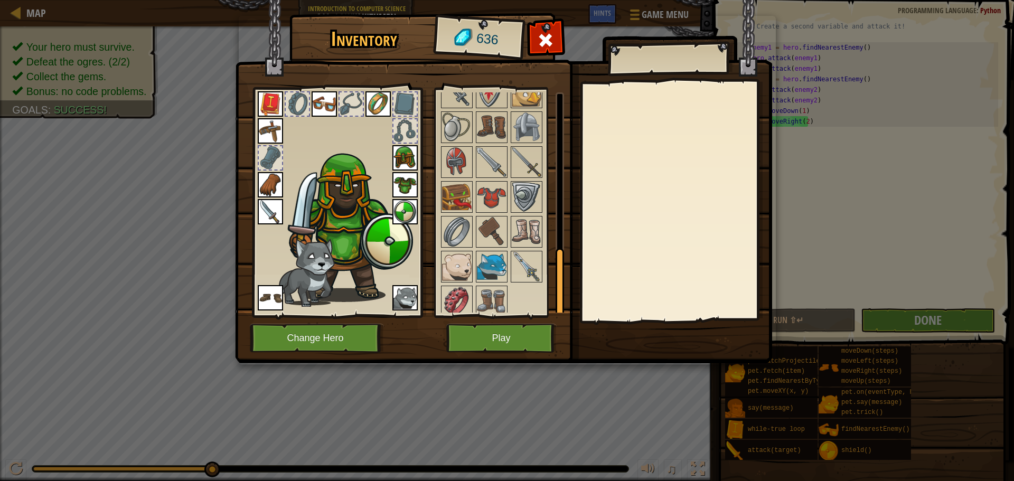
scroll to position [506, 0]
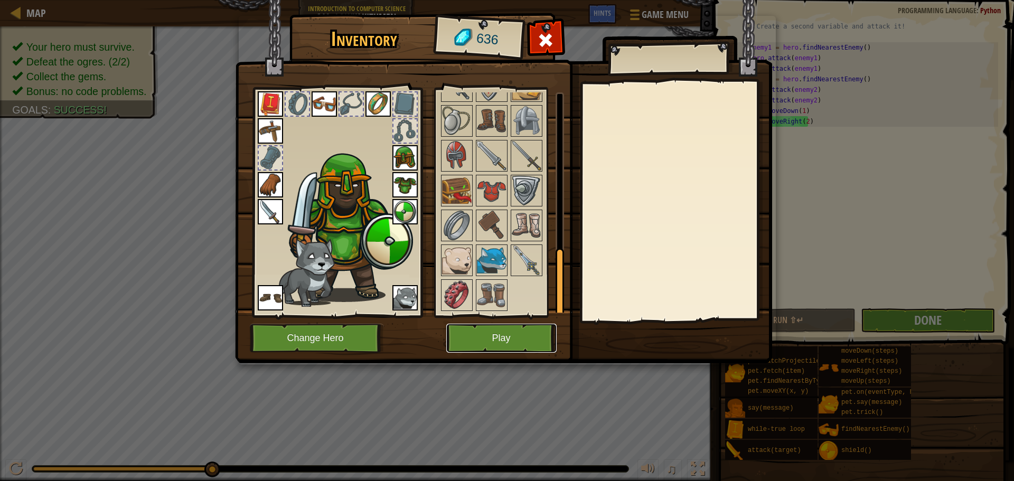
click at [502, 335] on button "Play" at bounding box center [501, 338] width 110 height 29
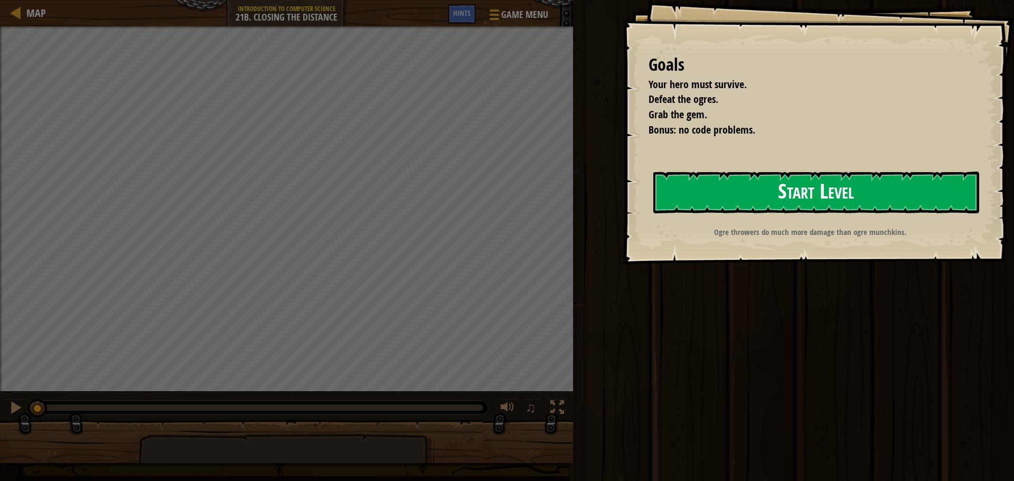
click at [767, 190] on button "Start Level" at bounding box center [816, 193] width 326 height 42
